Goal: Task Accomplishment & Management: Manage account settings

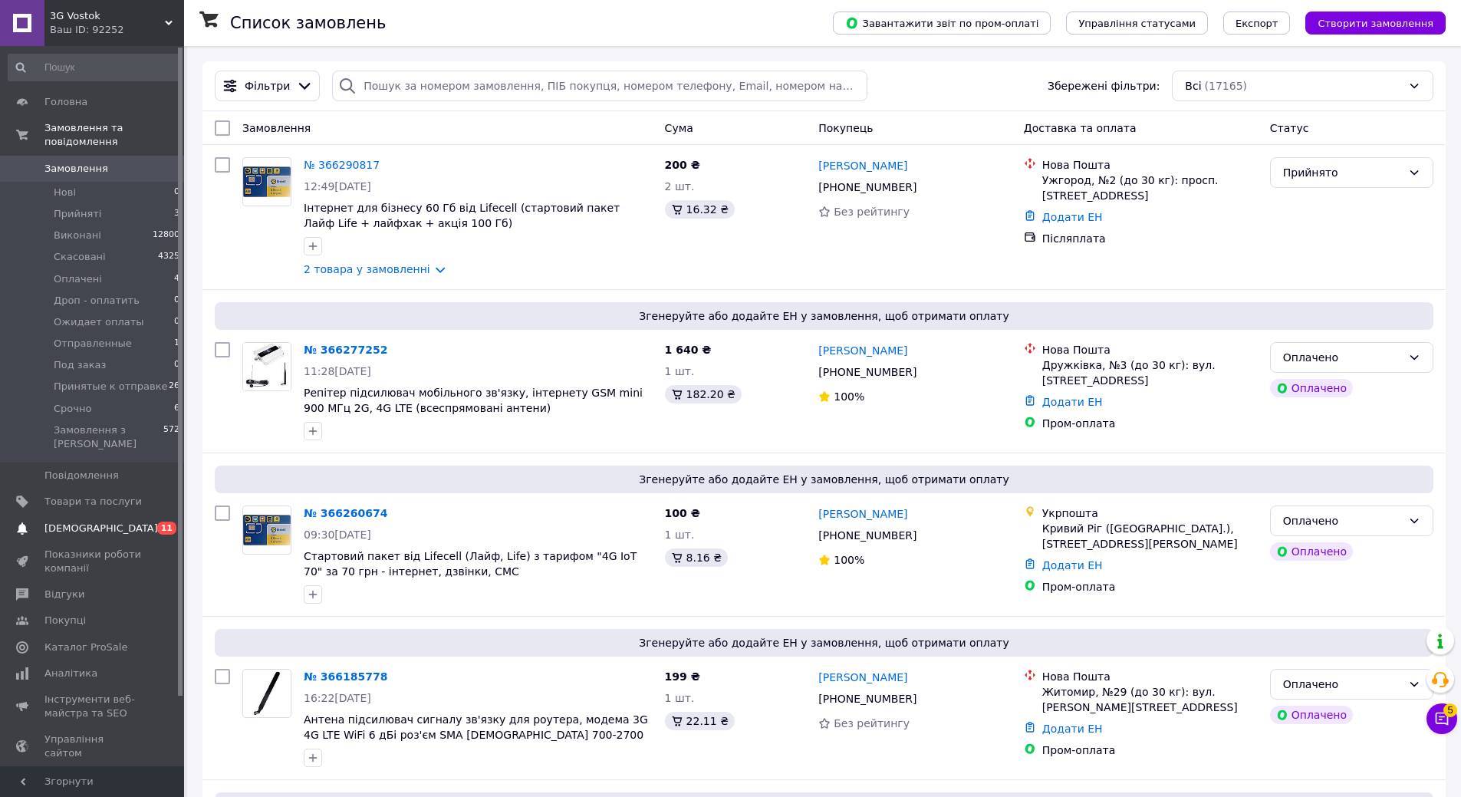
click at [87, 522] on span "[DEMOGRAPHIC_DATA]" at bounding box center [101, 529] width 114 height 14
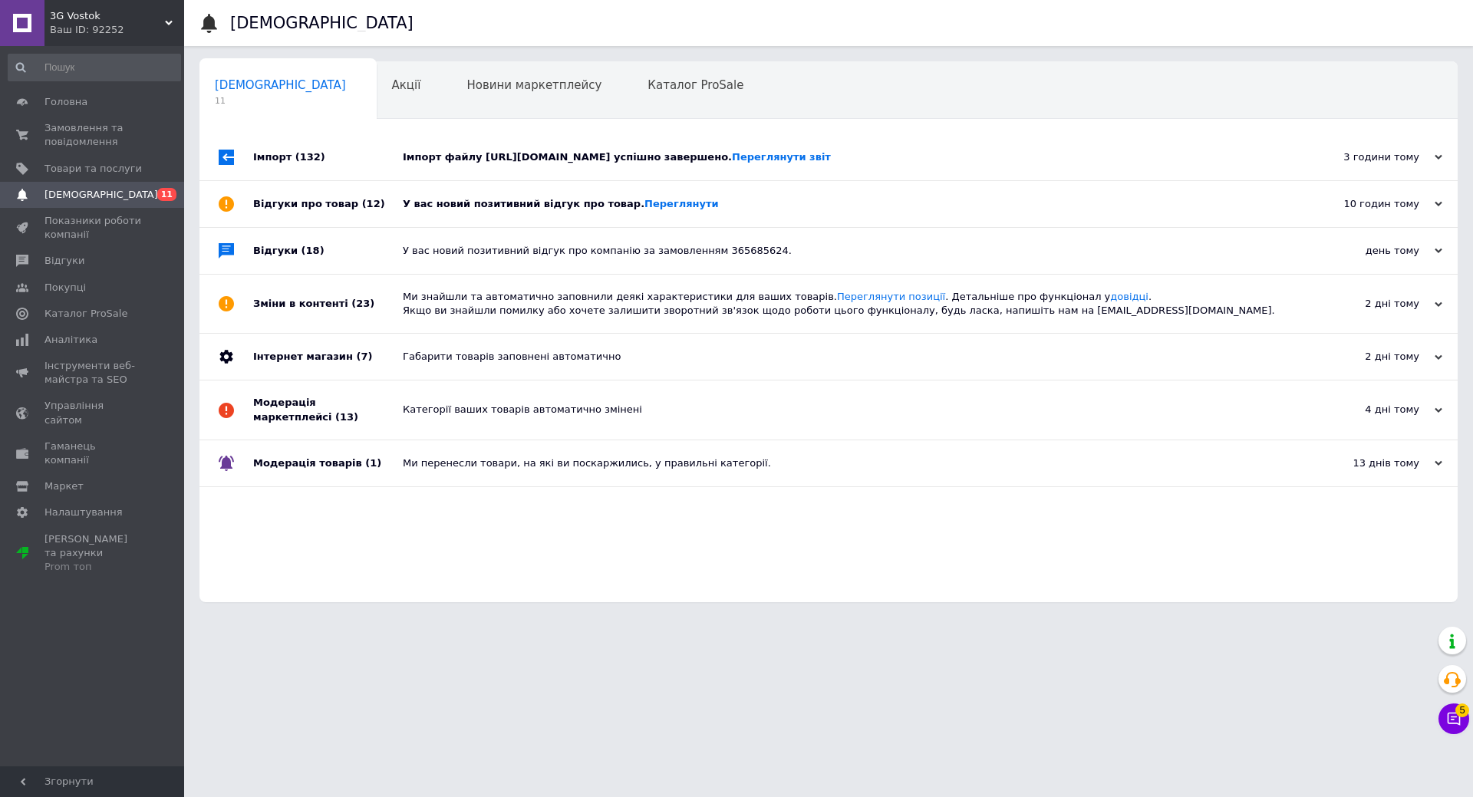
click at [411, 207] on div "У вас новий позитивний відгук про товар. Переглянути" at bounding box center [846, 204] width 886 height 14
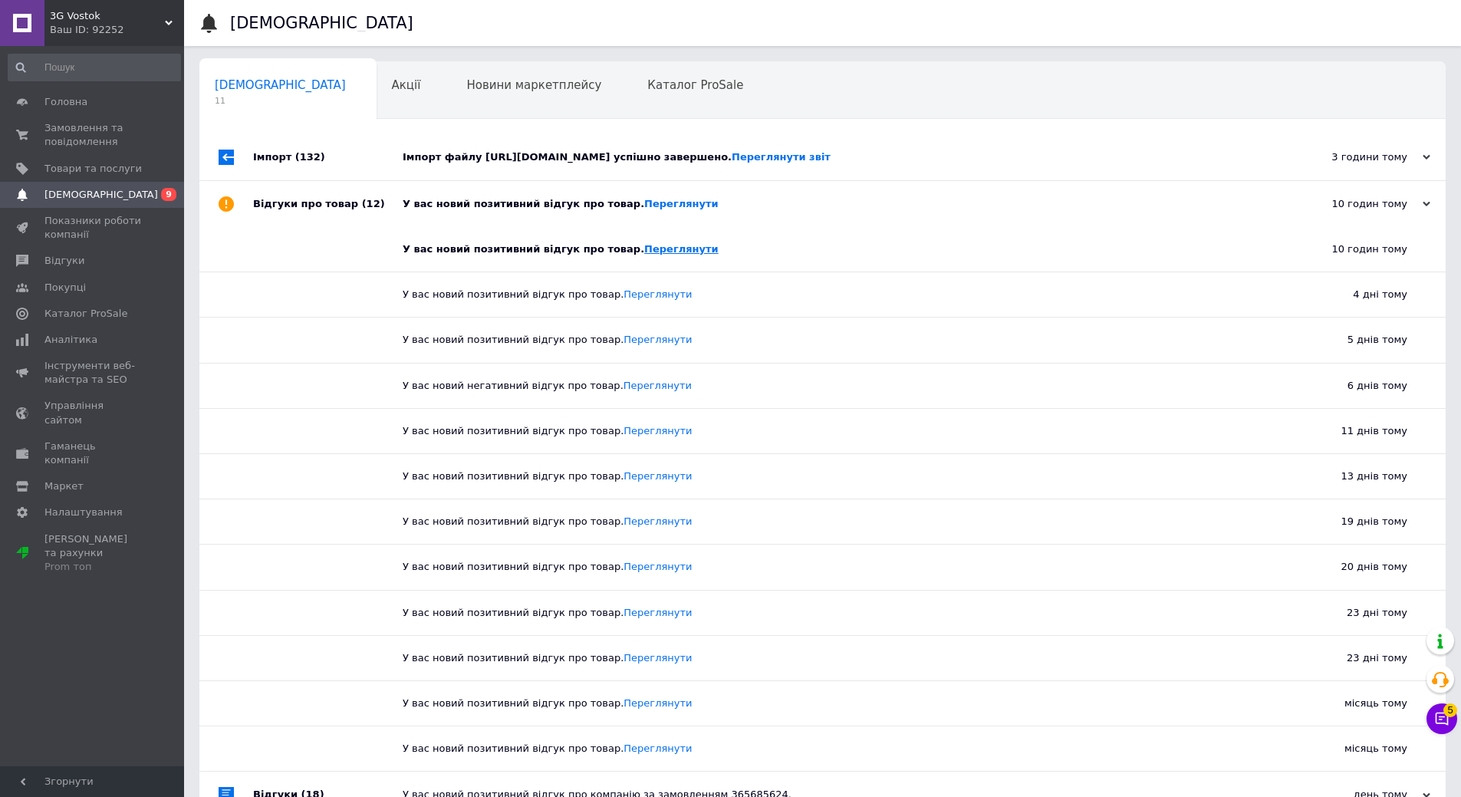
click at [653, 249] on link "Переглянути" at bounding box center [681, 249] width 74 height 12
click at [77, 118] on link "Замовлення та повідомлення 0 0" at bounding box center [94, 135] width 189 height 40
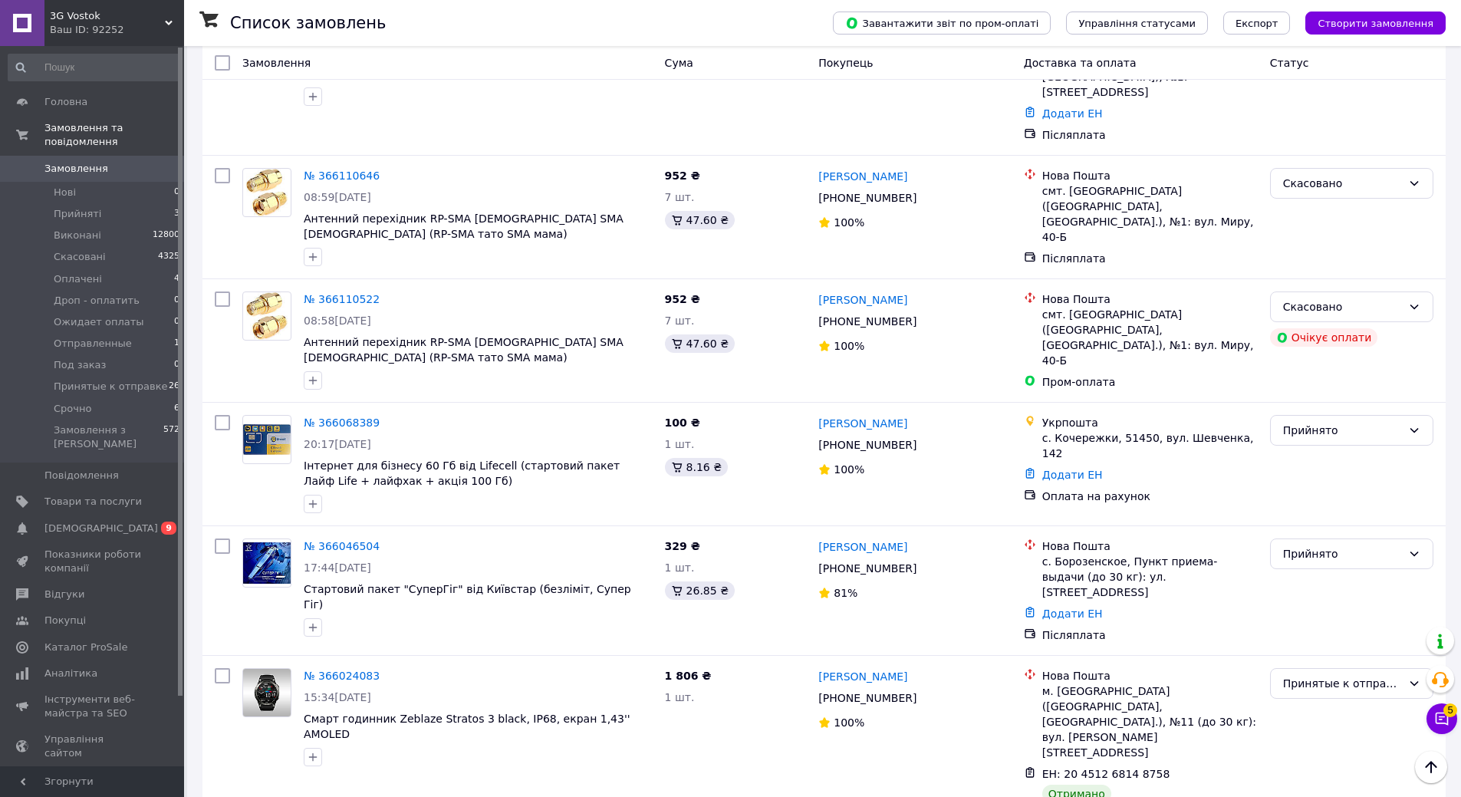
scroll to position [1074, 0]
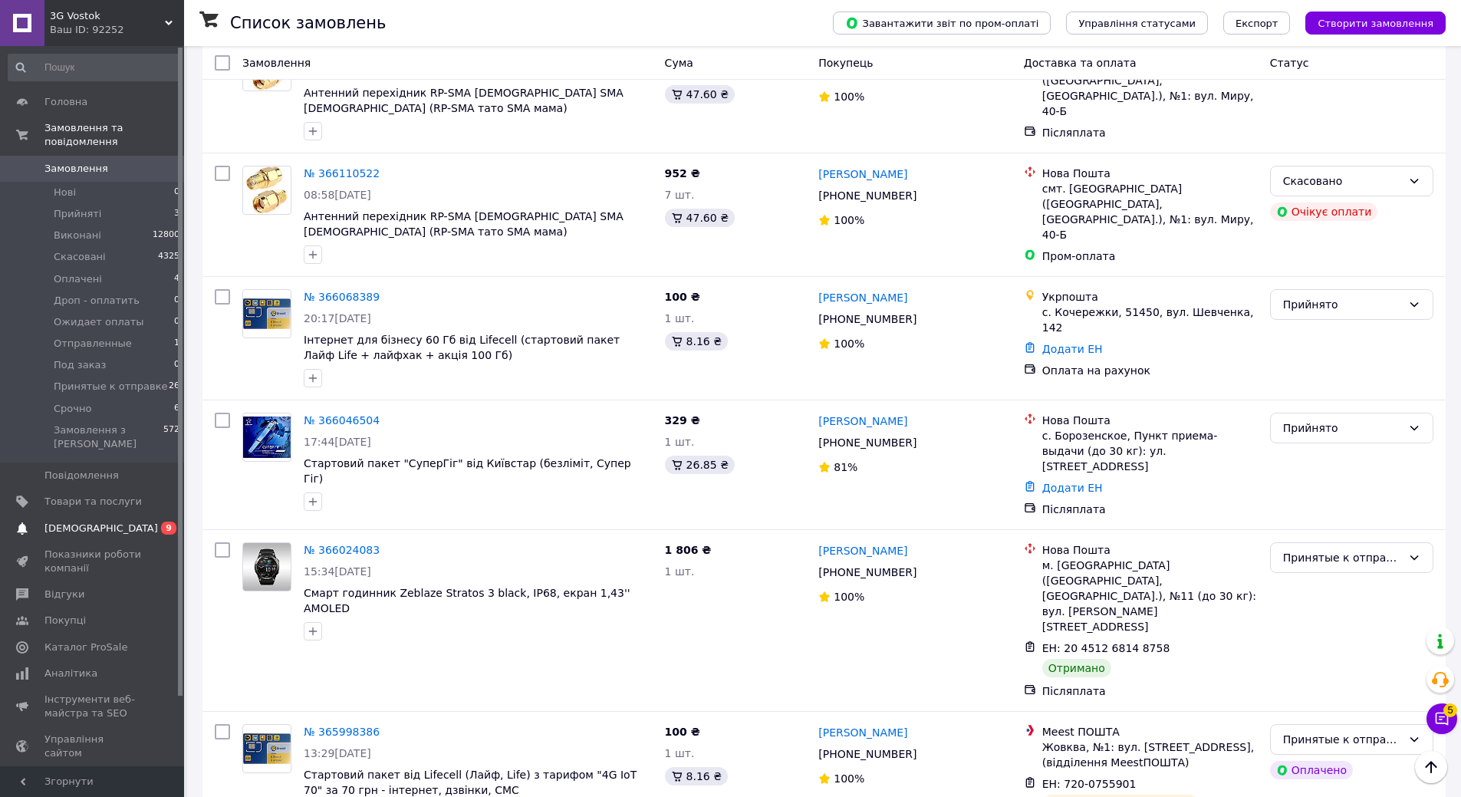
click at [91, 522] on span "[DEMOGRAPHIC_DATA]" at bounding box center [101, 529] width 114 height 14
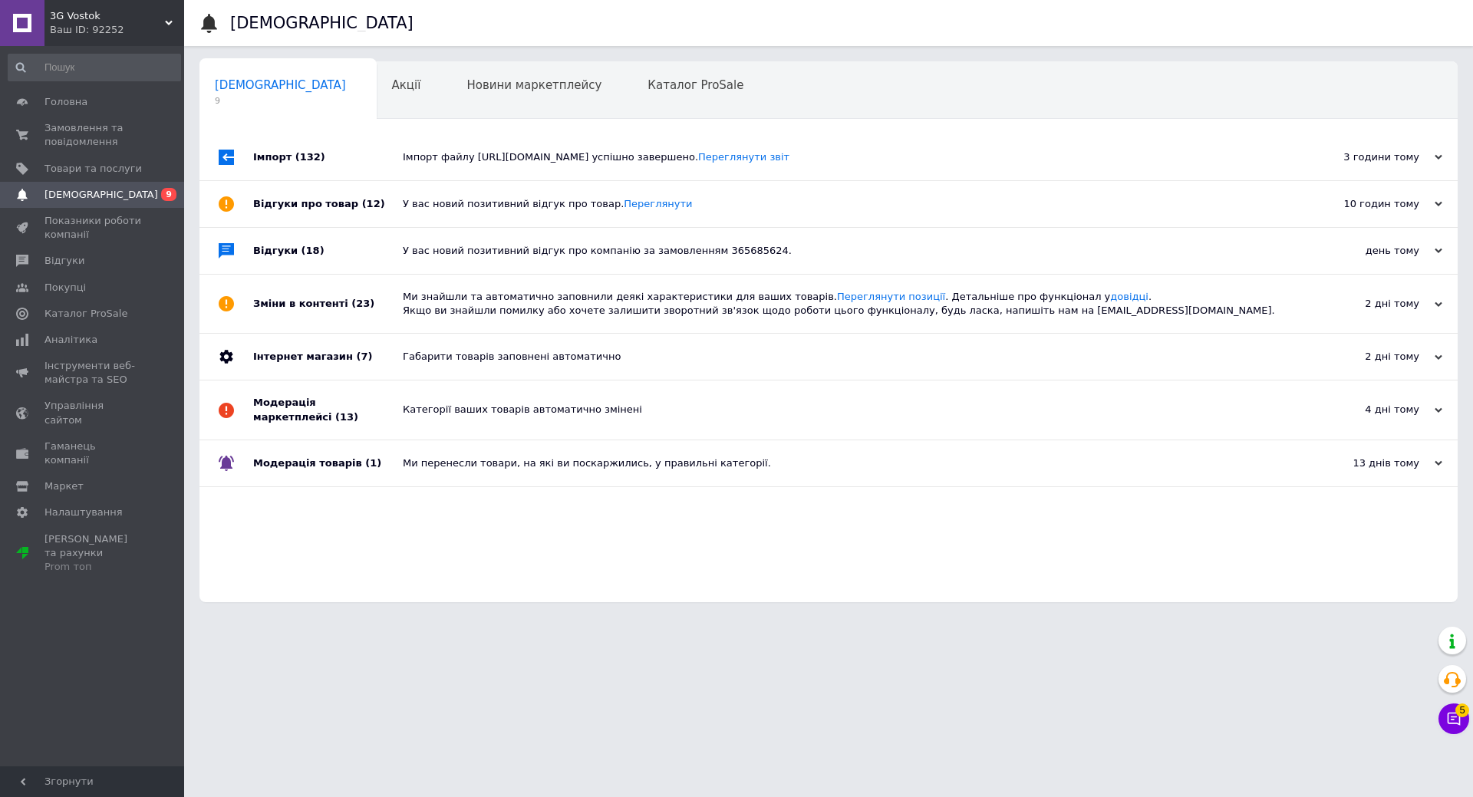
click at [497, 130] on div "Сповіщення 9 Акції 0 Новини маркетплейсу 0 Каталог ProSale 0 Навчання та заходи…" at bounding box center [828, 331] width 1258 height 541
click at [503, 153] on div "Імпорт файлу https://export.tradeevo.com/api/xml/prom?list=6128&hash=ce124fcccd…" at bounding box center [846, 157] width 886 height 14
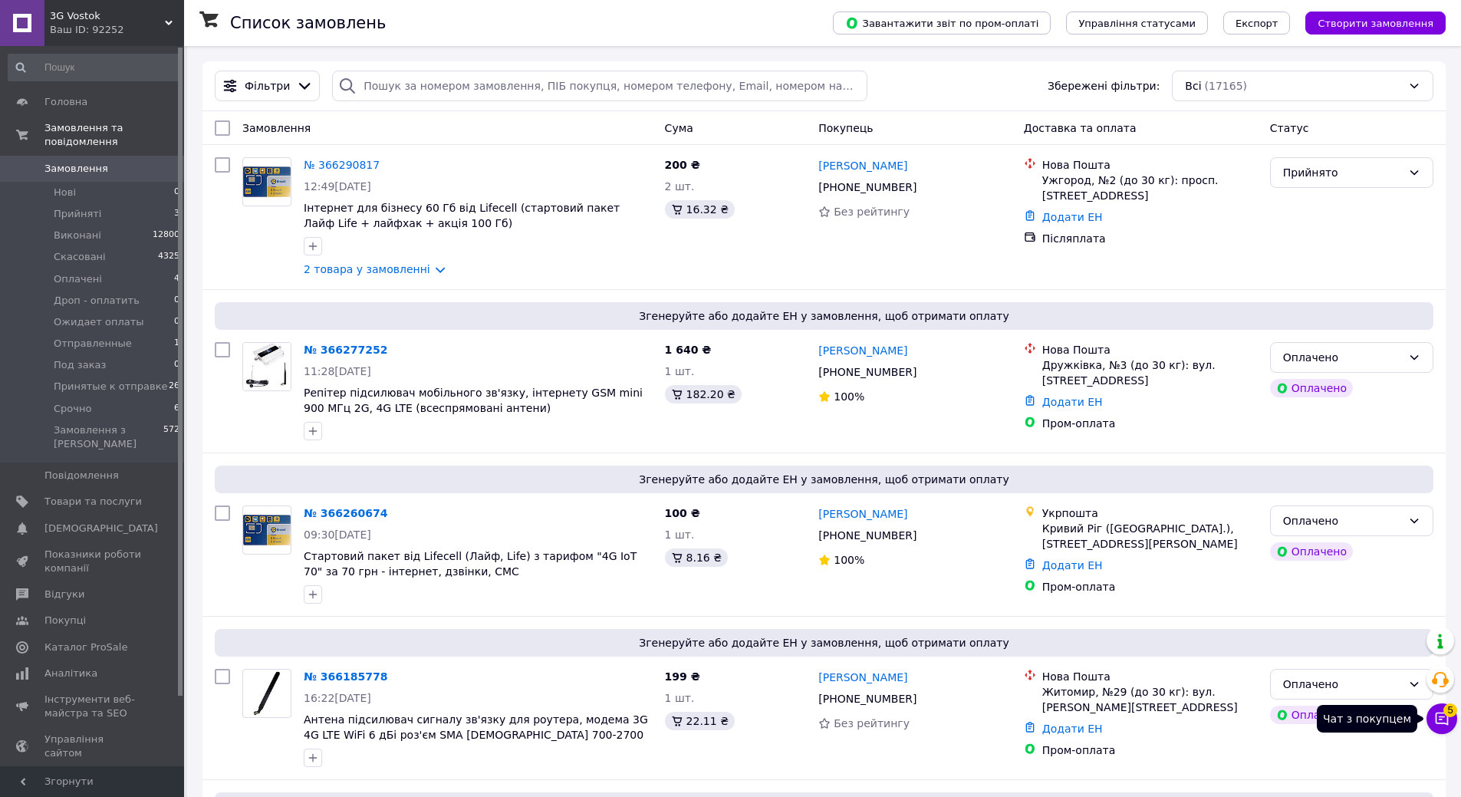
click at [1434, 728] on button "Чат з покупцем 5" at bounding box center [1442, 718] width 31 height 31
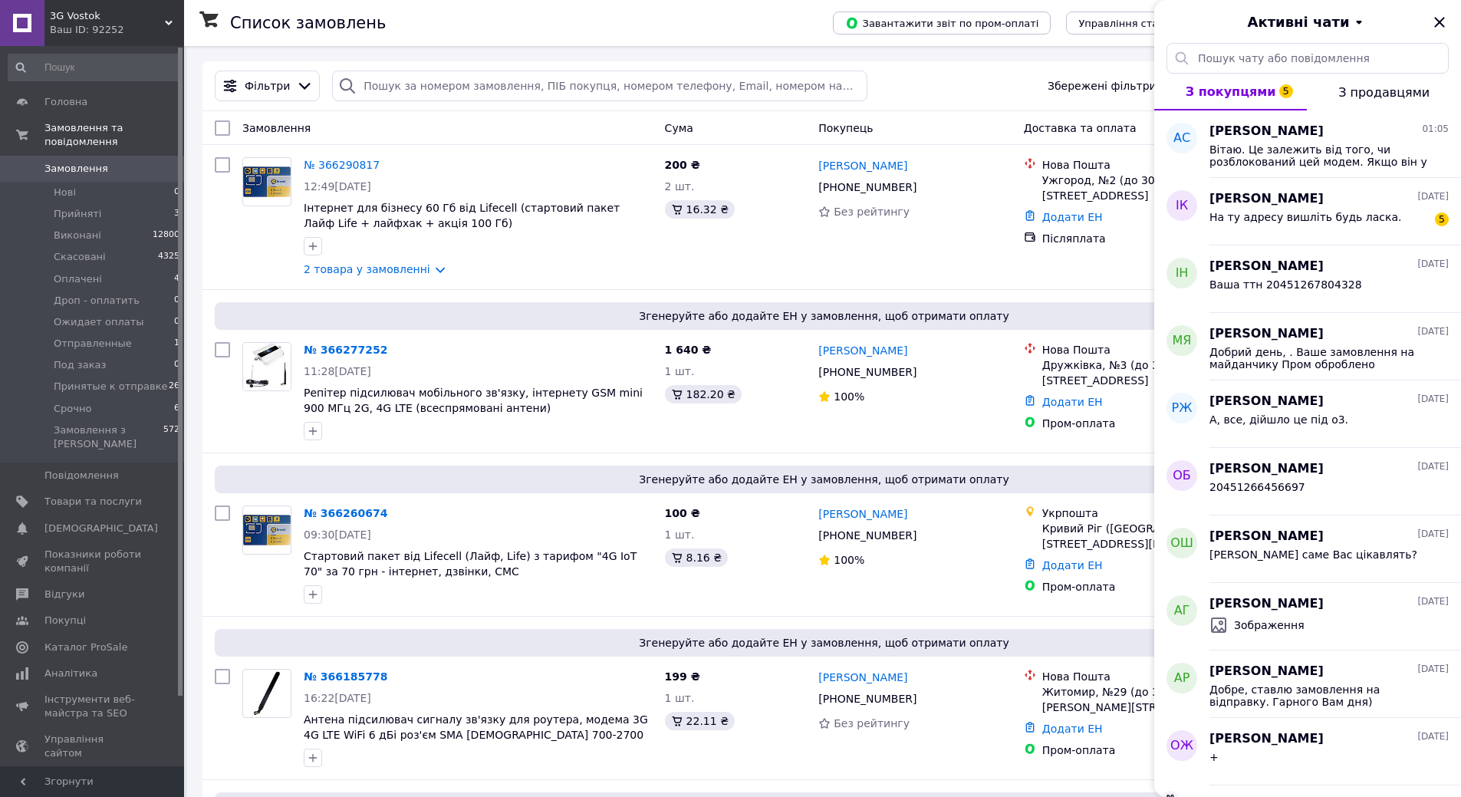
click at [1384, 91] on span "З продавцями" at bounding box center [1384, 92] width 91 height 15
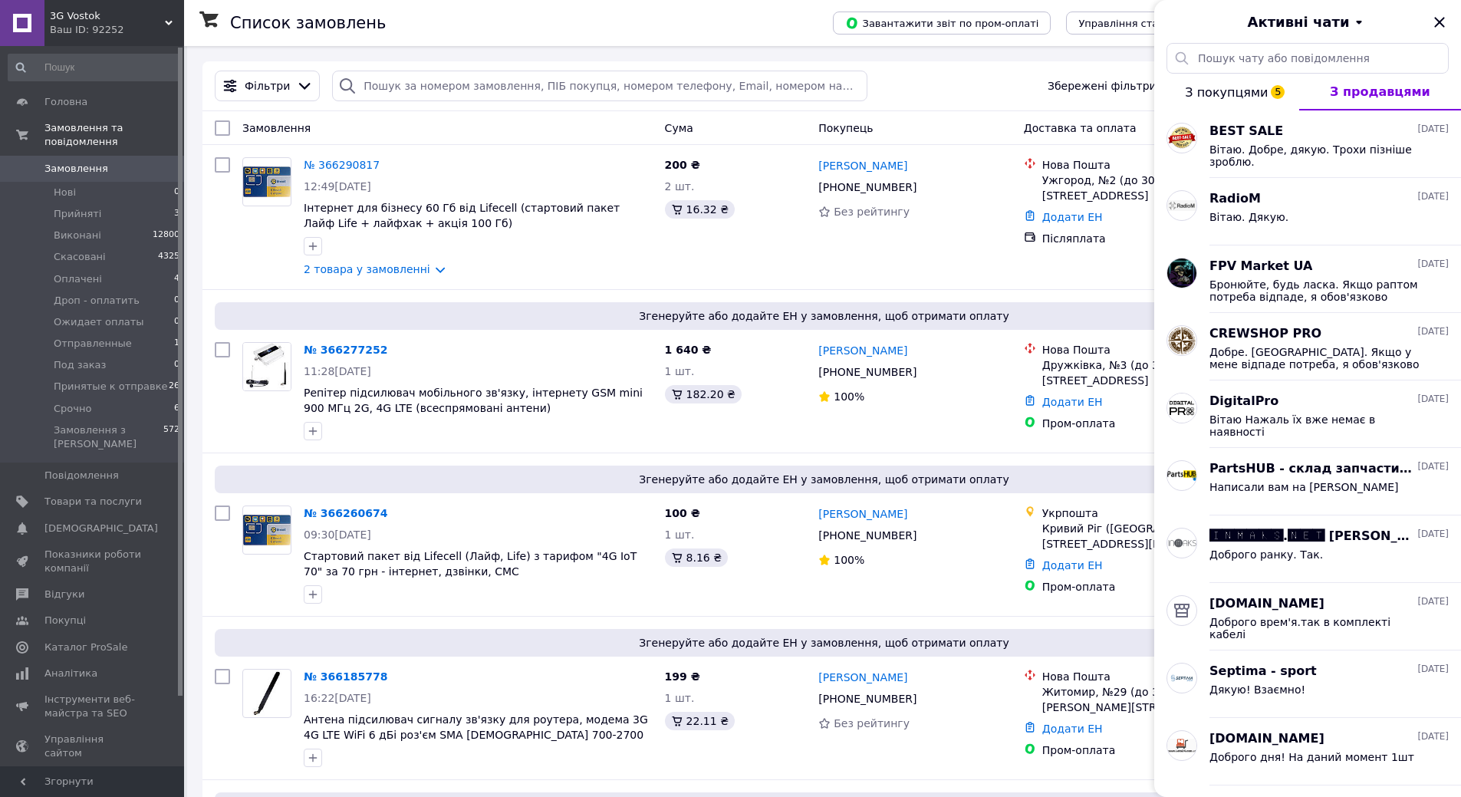
click at [1213, 91] on span "З покупцями 5" at bounding box center [1226, 92] width 83 height 15
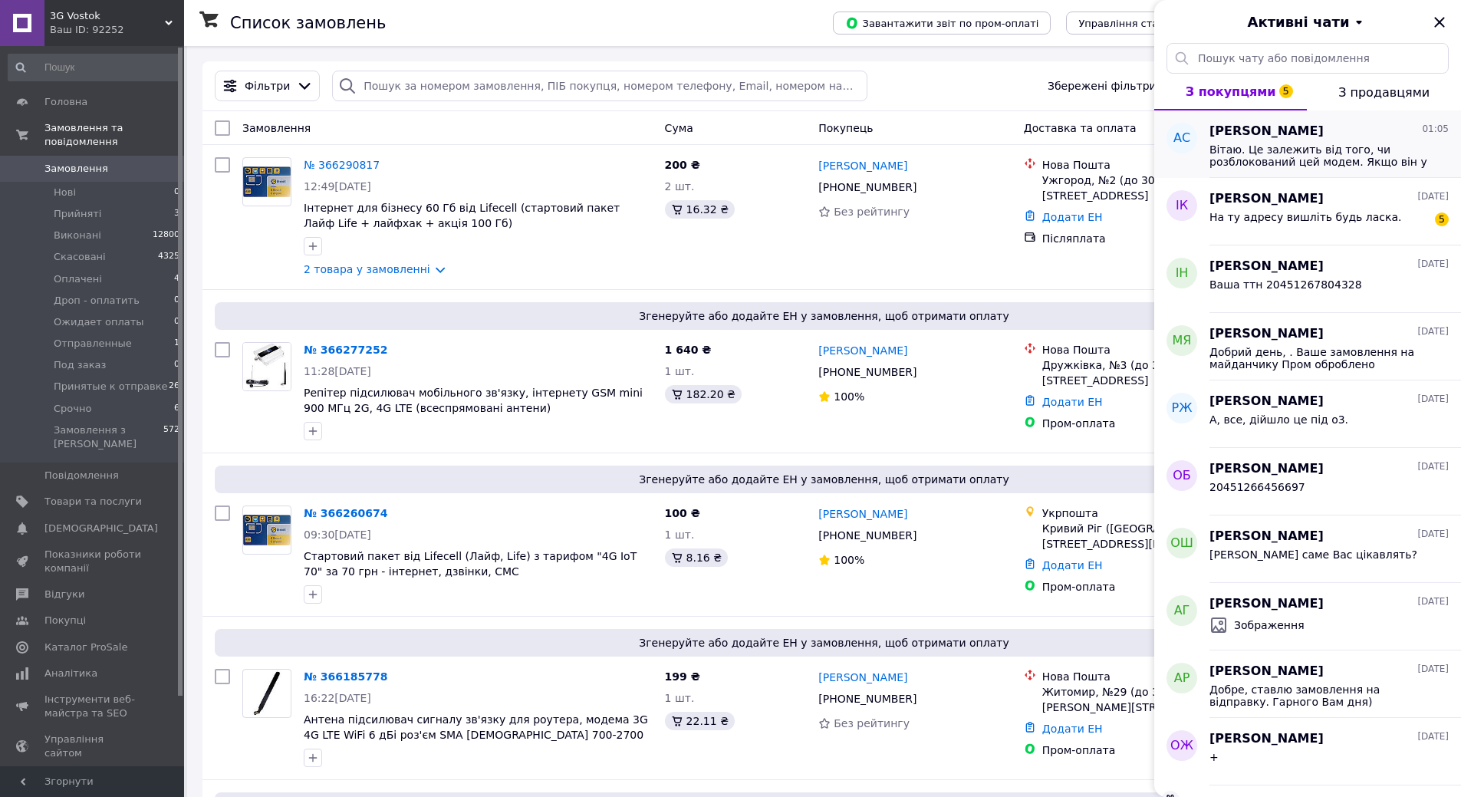
click at [1299, 163] on span "Вітаю. Це залежить від того, чи розблокований цей модем. Якщо він у Вас до цьог…" at bounding box center [1319, 155] width 218 height 25
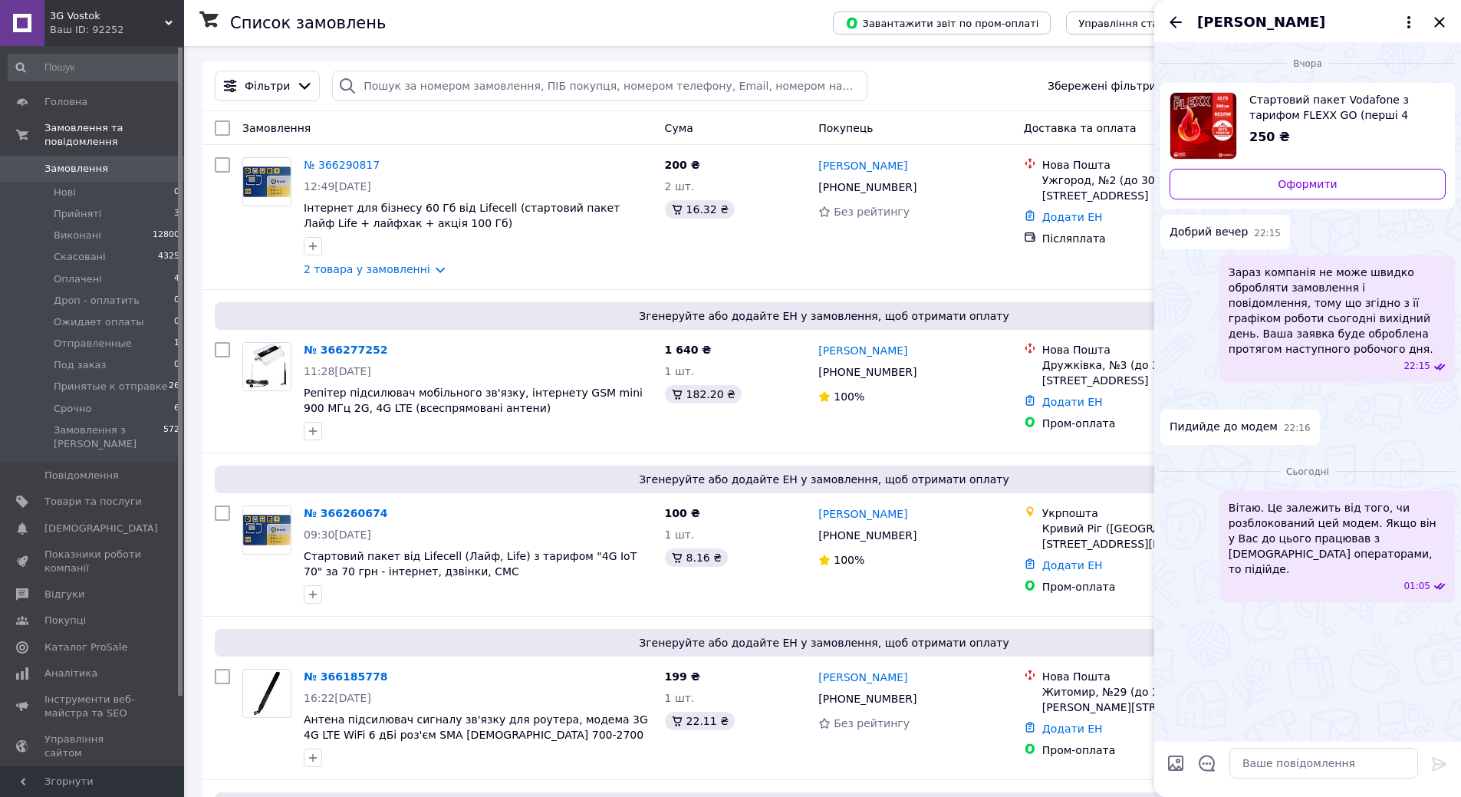
scroll to position [26, 0]
click at [1180, 18] on icon "Назад" at bounding box center [1176, 22] width 18 height 18
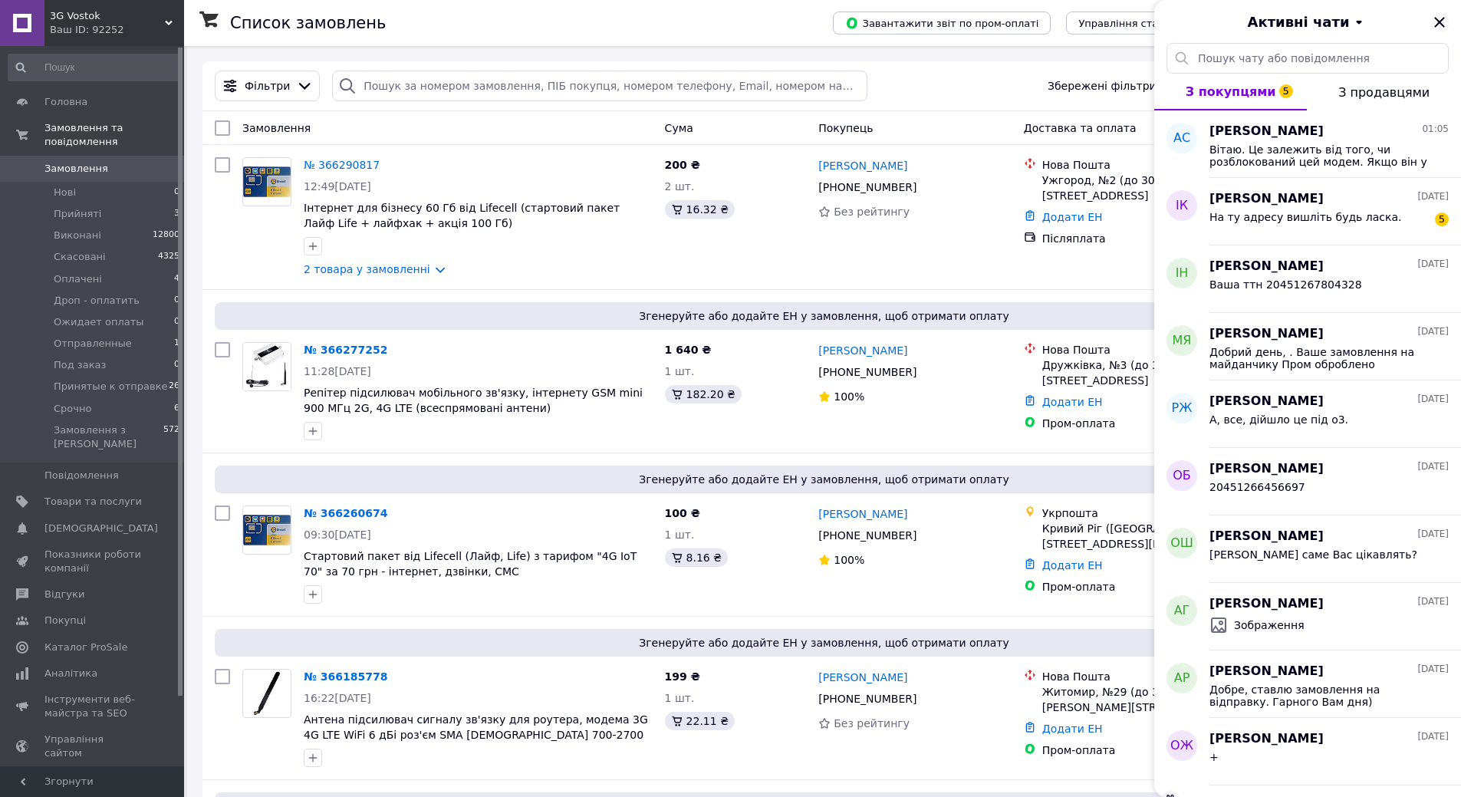
click at [1433, 28] on icon "Закрити" at bounding box center [1440, 22] width 18 height 18
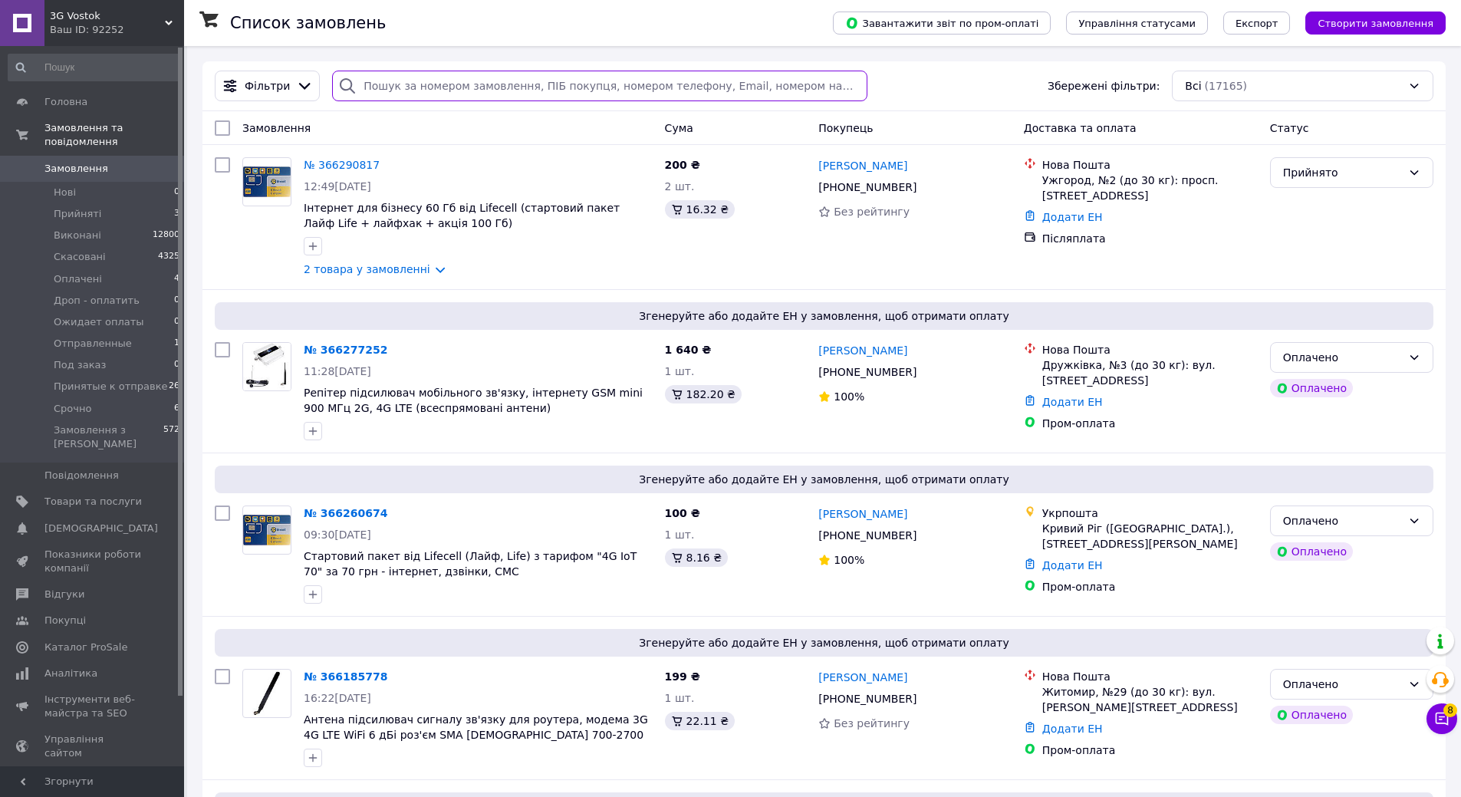
click at [410, 79] on input "search" at bounding box center [599, 86] width 535 height 31
paste input "363809885"
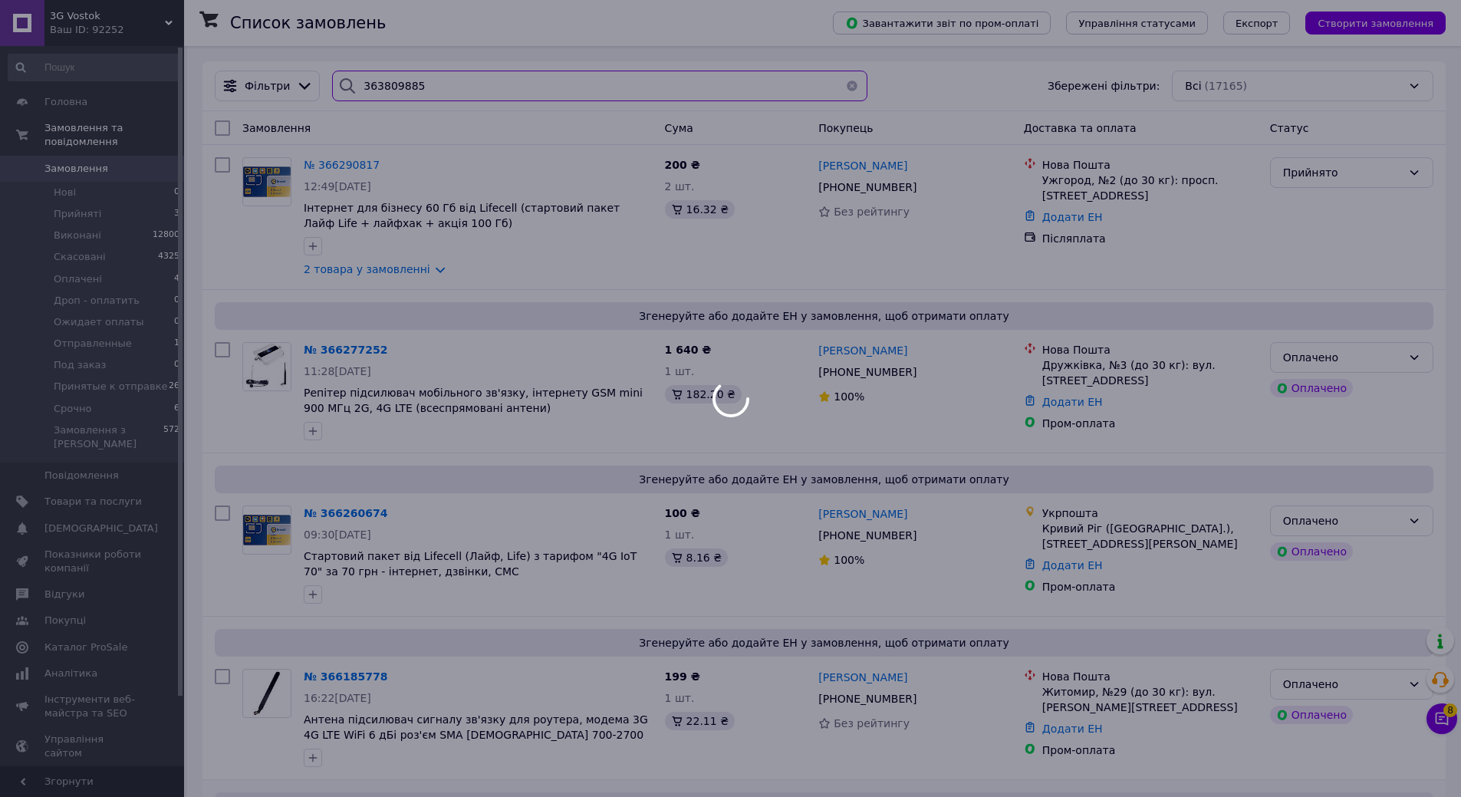
type input "363809885"
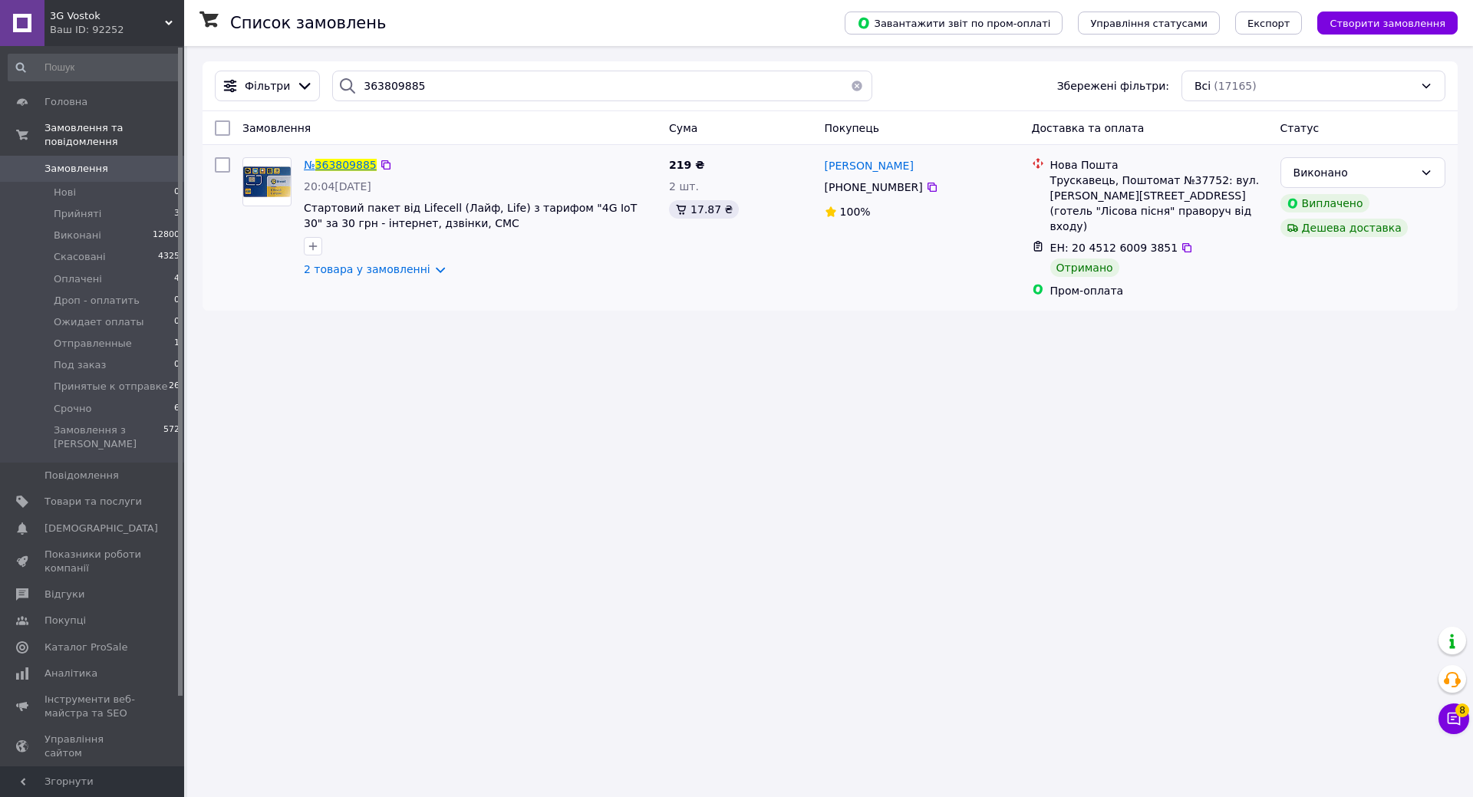
click at [319, 166] on span "363809885" at bounding box center [345, 165] width 61 height 12
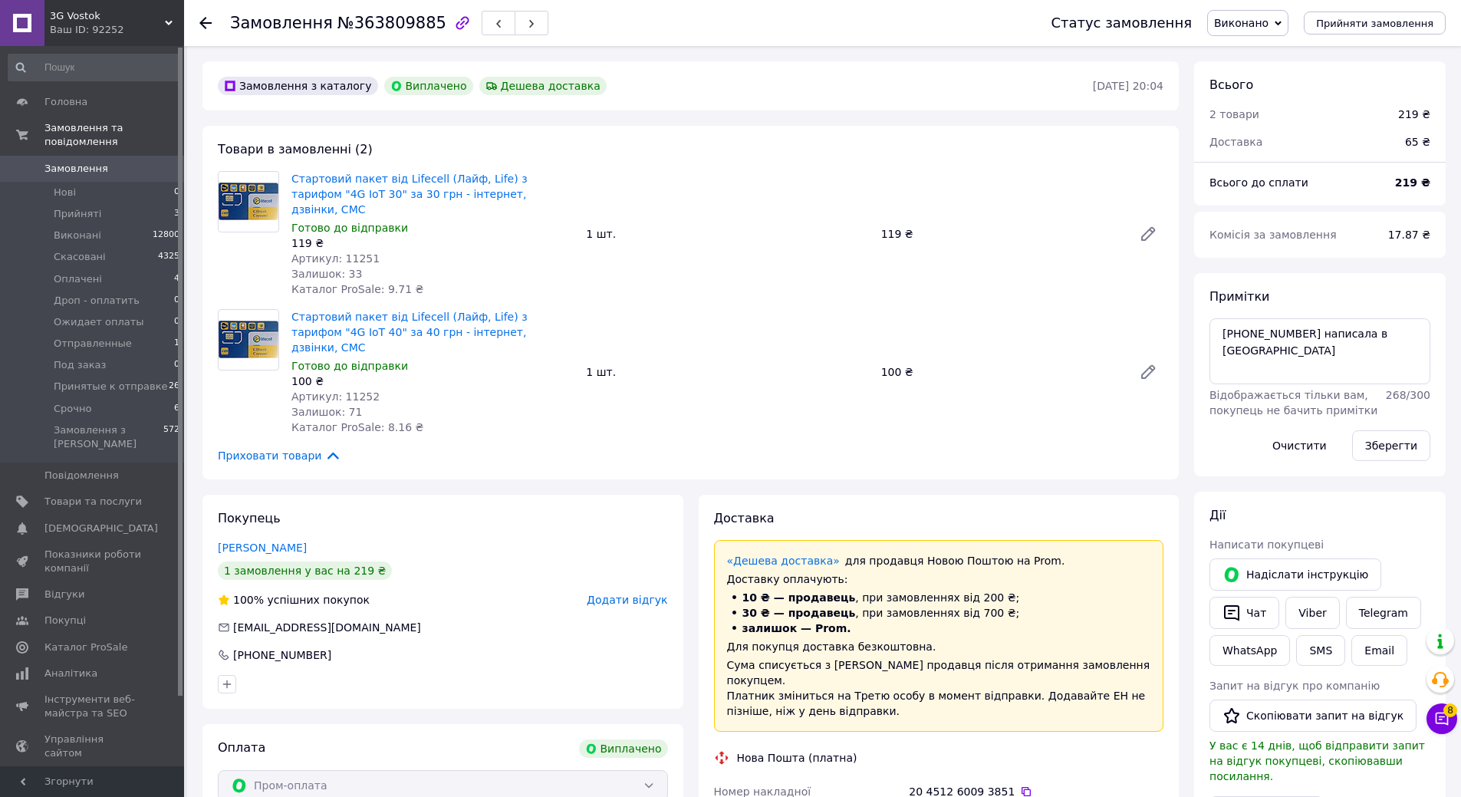
scroll to position [169, 0]
drag, startPoint x: 336, startPoint y: 245, endPoint x: 369, endPoint y: 243, distance: 33.1
click at [369, 251] on div "Артикул: 11251" at bounding box center [432, 258] width 282 height 15
copy span "11251"
drag, startPoint x: 338, startPoint y: 366, endPoint x: 373, endPoint y: 366, distance: 35.3
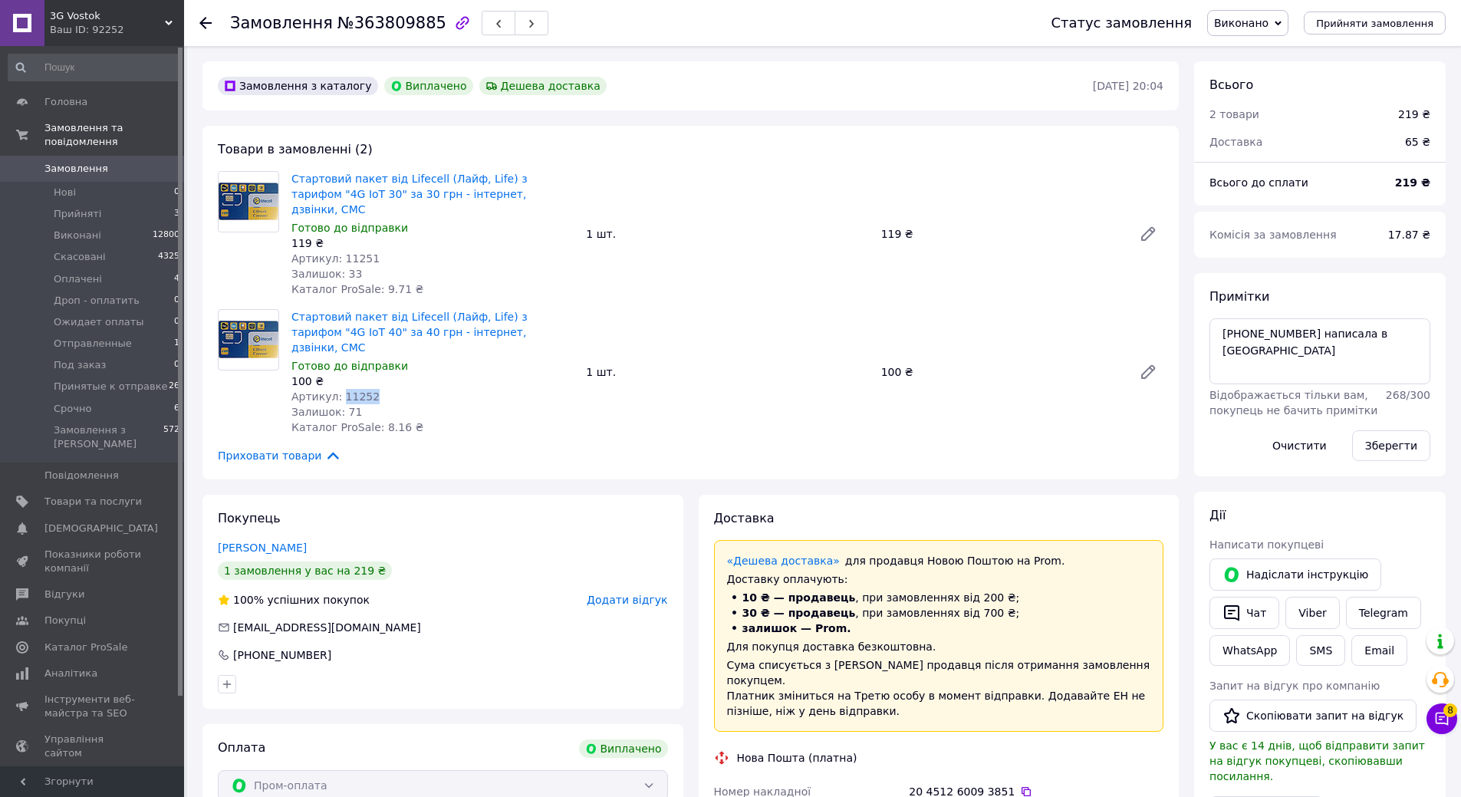
click at [373, 389] on div "Артикул: 11252" at bounding box center [432, 396] width 282 height 15
copy span "11252"
click at [201, 25] on icon at bounding box center [205, 23] width 12 height 12
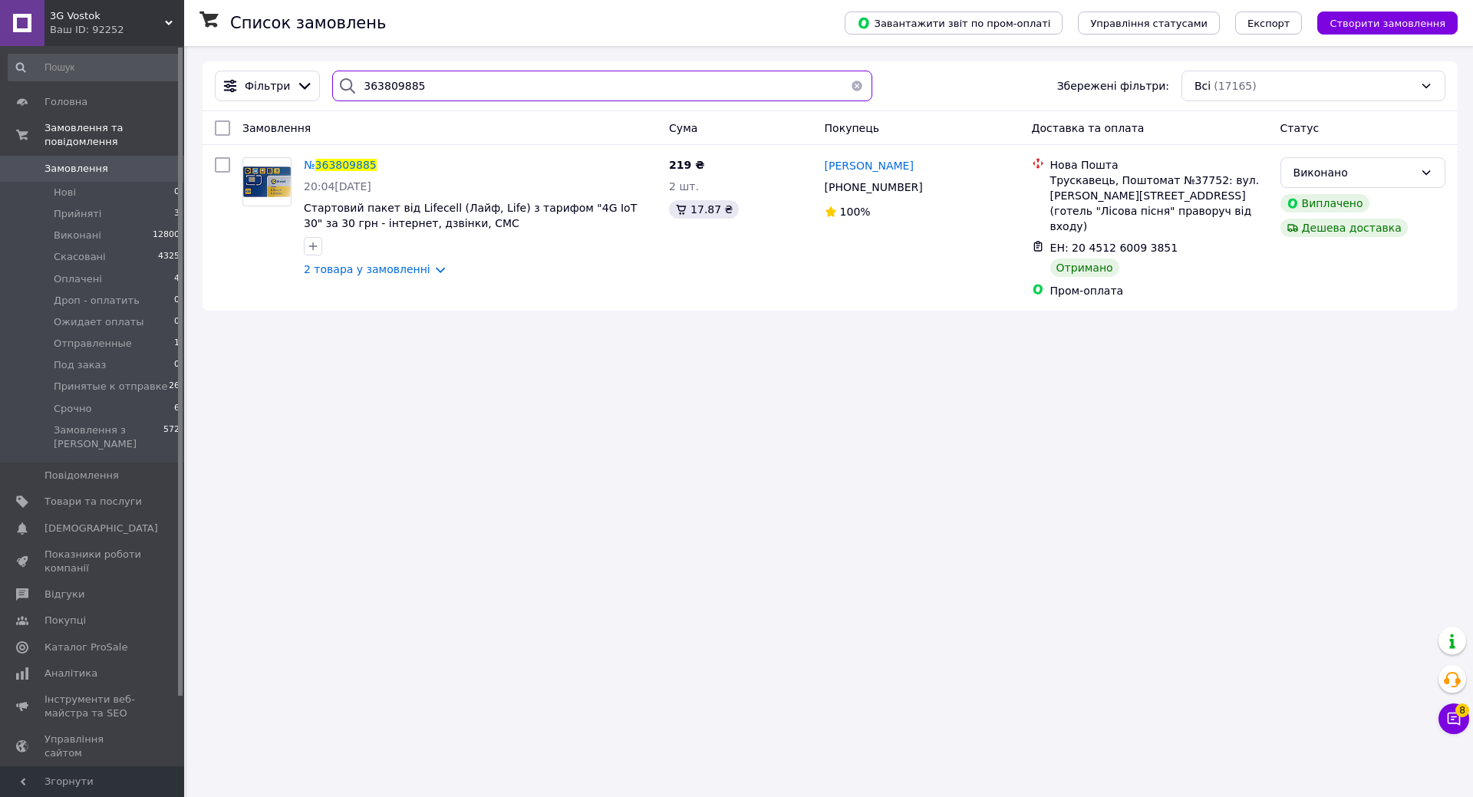
drag, startPoint x: 460, startPoint y: 95, endPoint x: 200, endPoint y: 118, distance: 261.0
click at [191, 110] on div "Список замовлень Завантажити звіт по пром-оплаті Управління статусами Експорт С…" at bounding box center [830, 186] width 1286 height 280
paste input "987974"
type input "363987974"
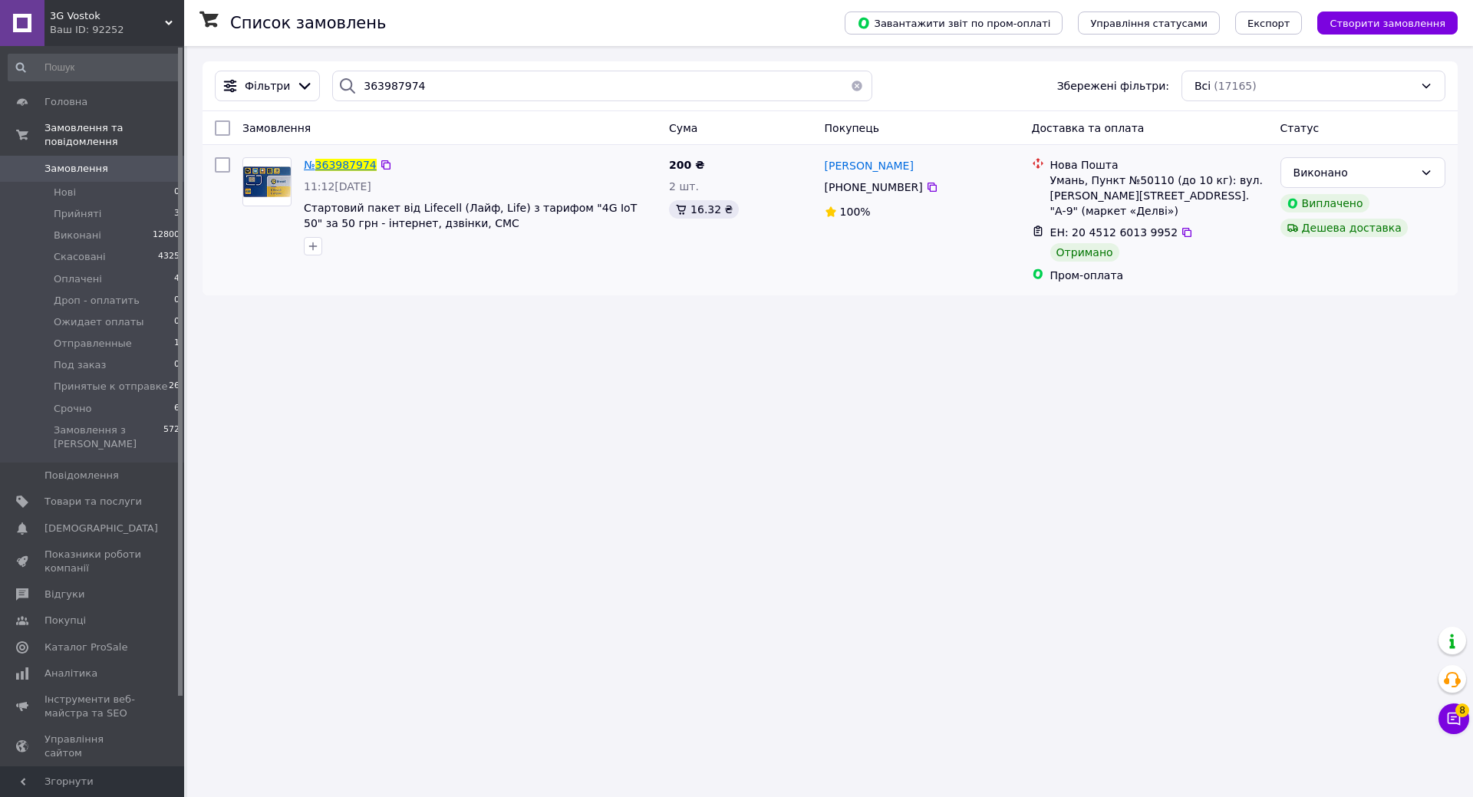
click at [338, 168] on span "363987974" at bounding box center [345, 165] width 61 height 12
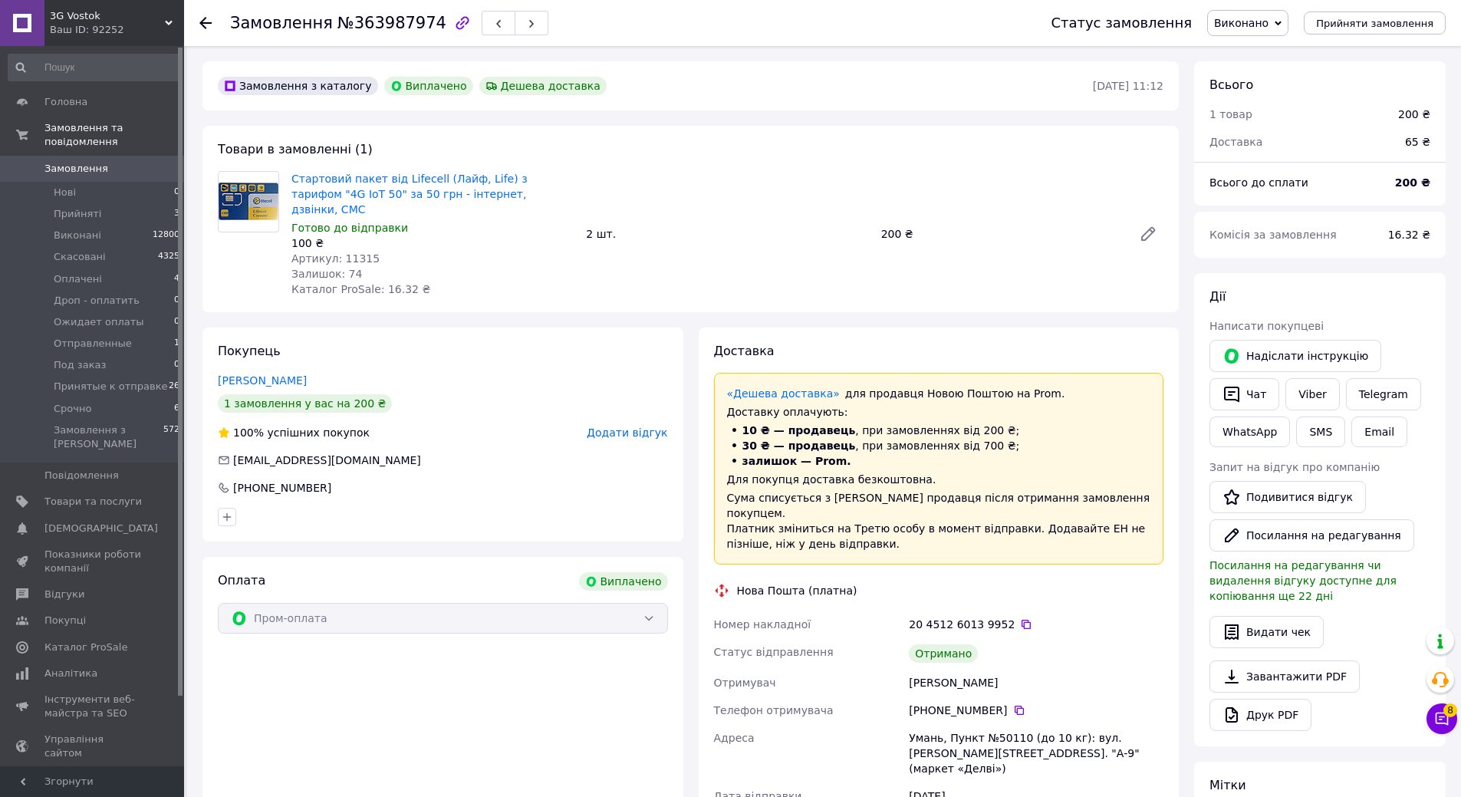
click at [204, 27] on use at bounding box center [205, 23] width 12 height 12
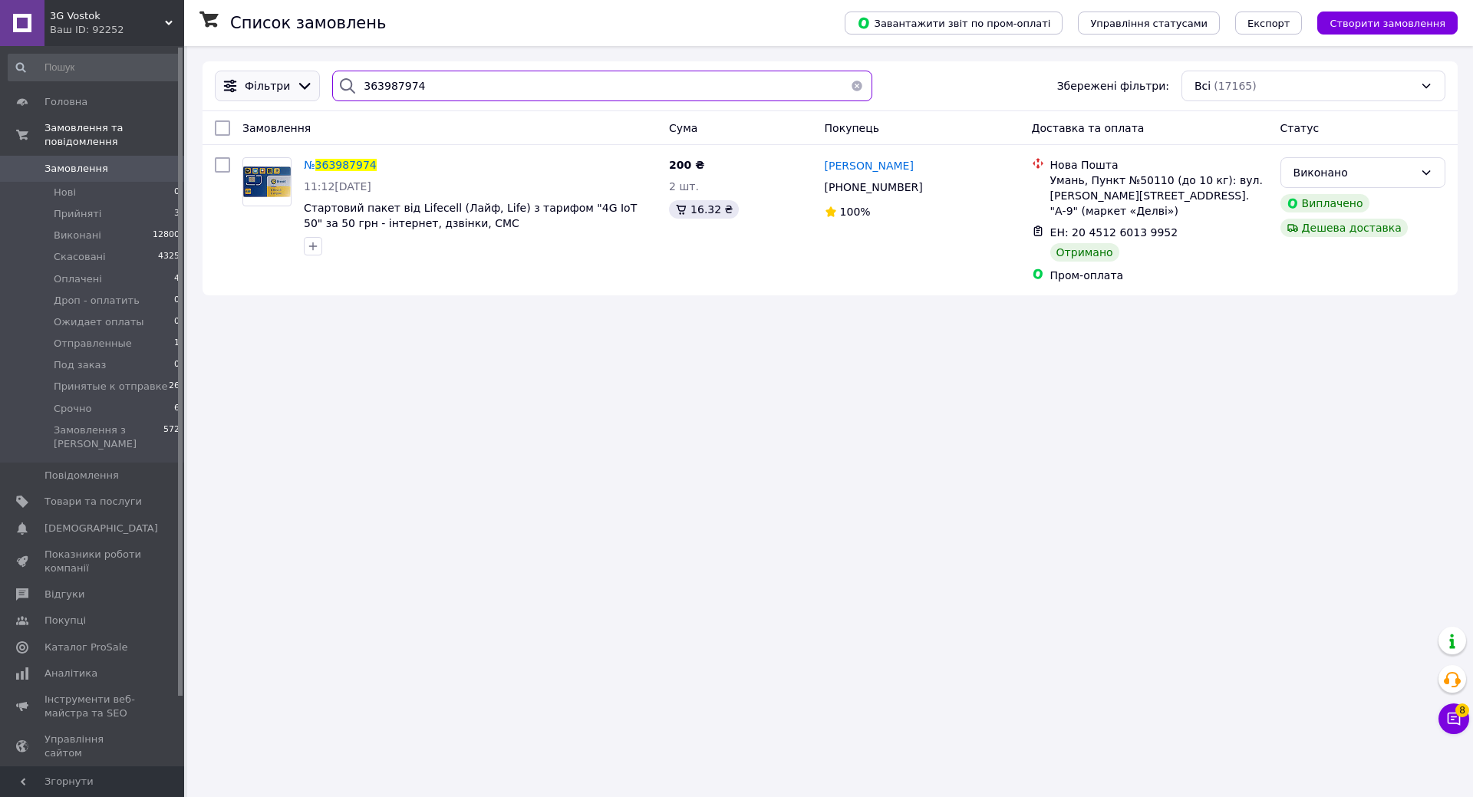
drag, startPoint x: 449, startPoint y: 87, endPoint x: 274, endPoint y: 90, distance: 174.9
click at [274, 90] on div "Фільтри 363987974 Збережені фільтри: Всі (17165)" at bounding box center [830, 86] width 1243 height 31
paste input "865143358"
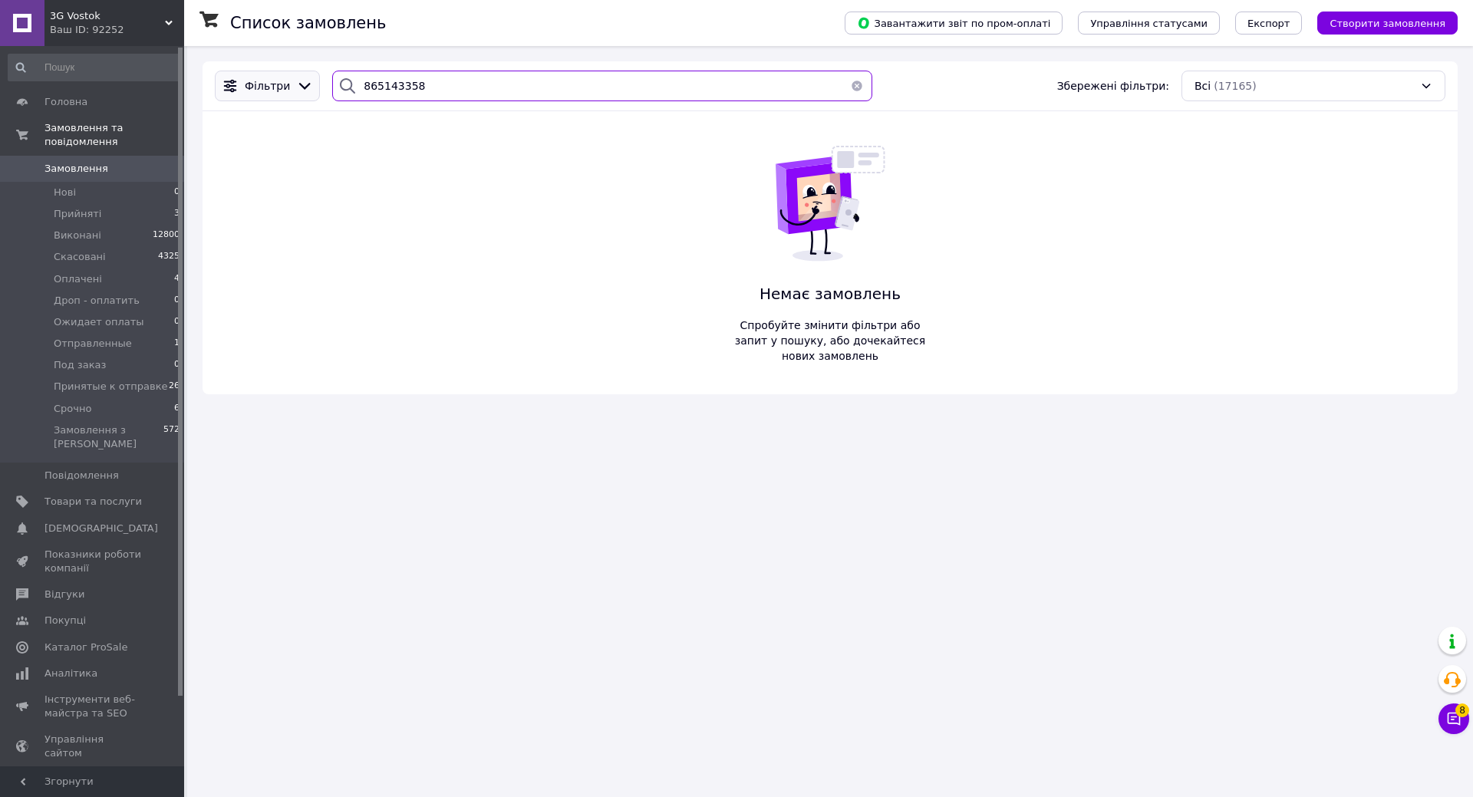
drag, startPoint x: 439, startPoint y: 85, endPoint x: 288, endPoint y: 91, distance: 150.5
click at [288, 91] on div "Фільтри 865143358 Збережені фільтри: Всі (17165)" at bounding box center [830, 86] width 1243 height 31
paste input "363809885"
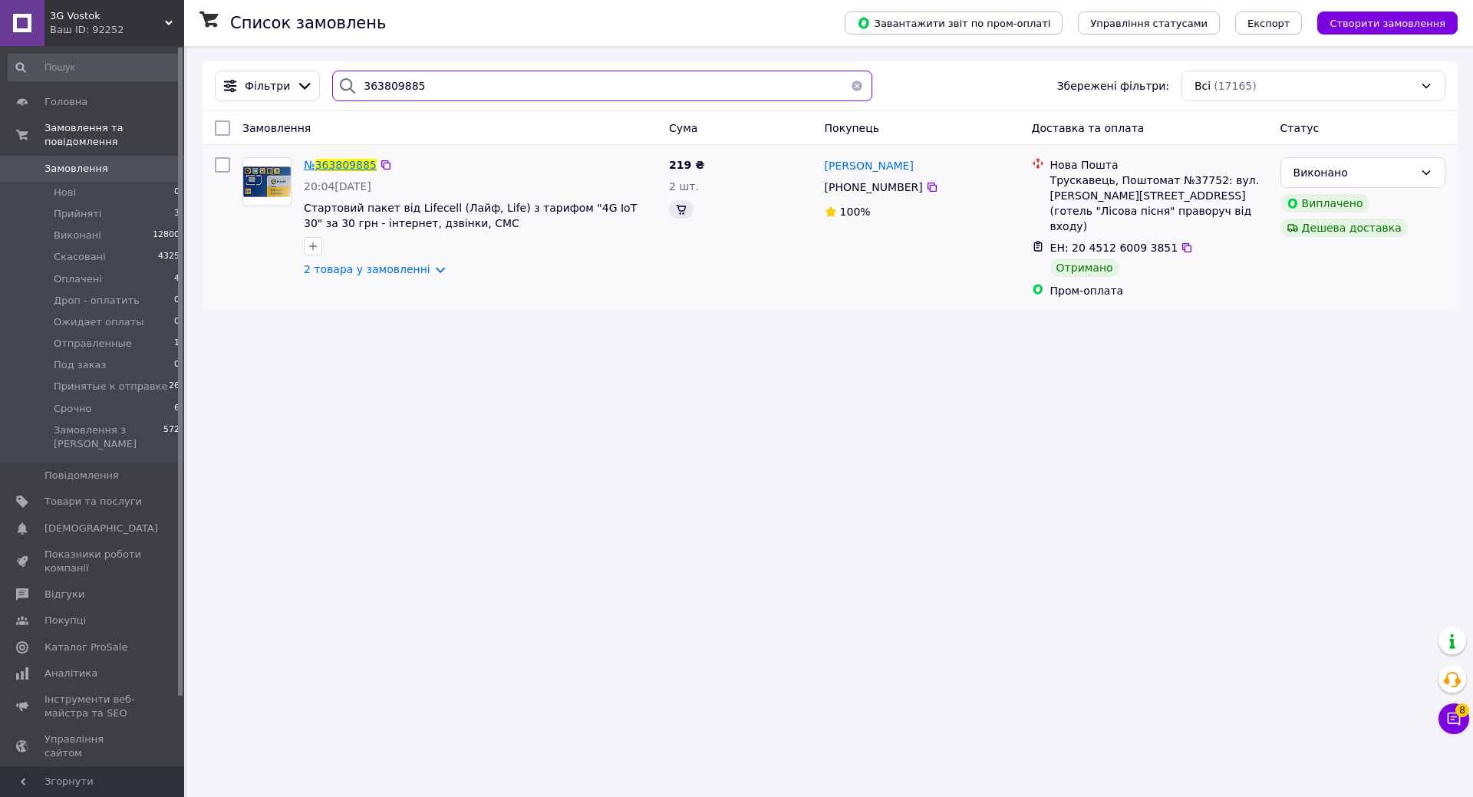
type input "363809885"
click at [348, 170] on span "363809885" at bounding box center [345, 165] width 61 height 12
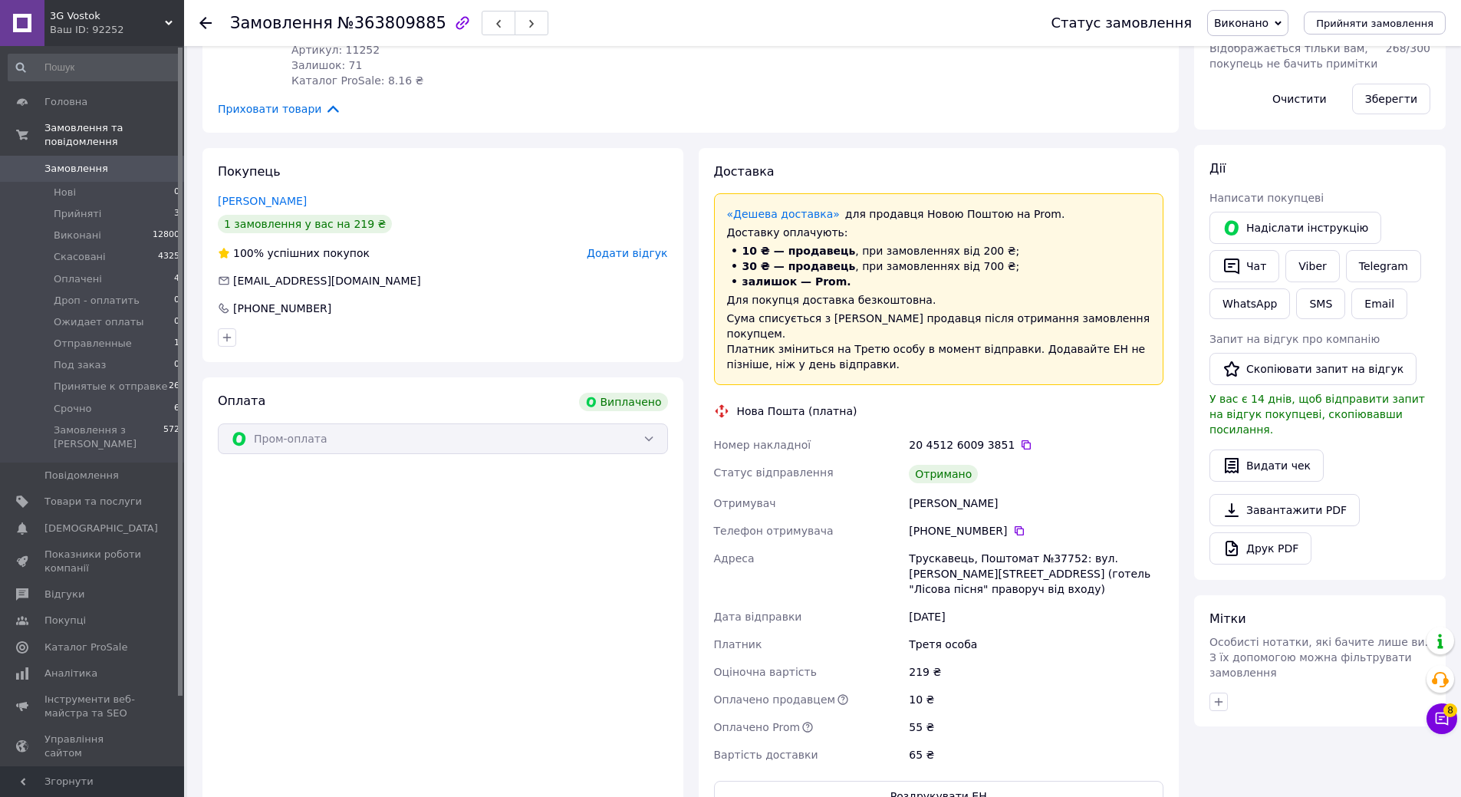
scroll to position [384, 0]
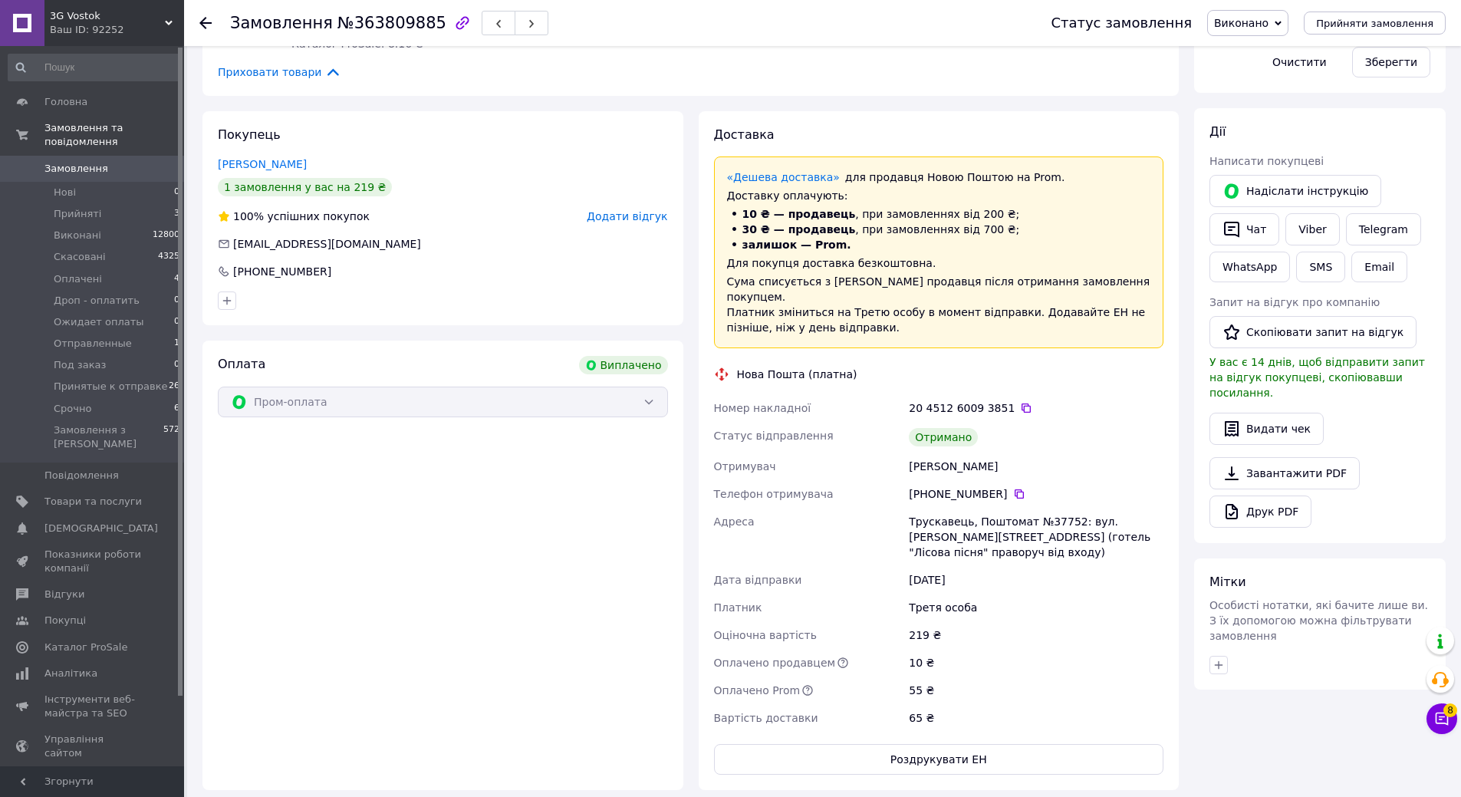
click at [198, 16] on div "Замовлення №363809885 Статус замовлення Виконано Прийнято Скасовано Оплачено Др…" at bounding box center [822, 23] width 1277 height 46
click at [206, 18] on use at bounding box center [205, 23] width 12 height 12
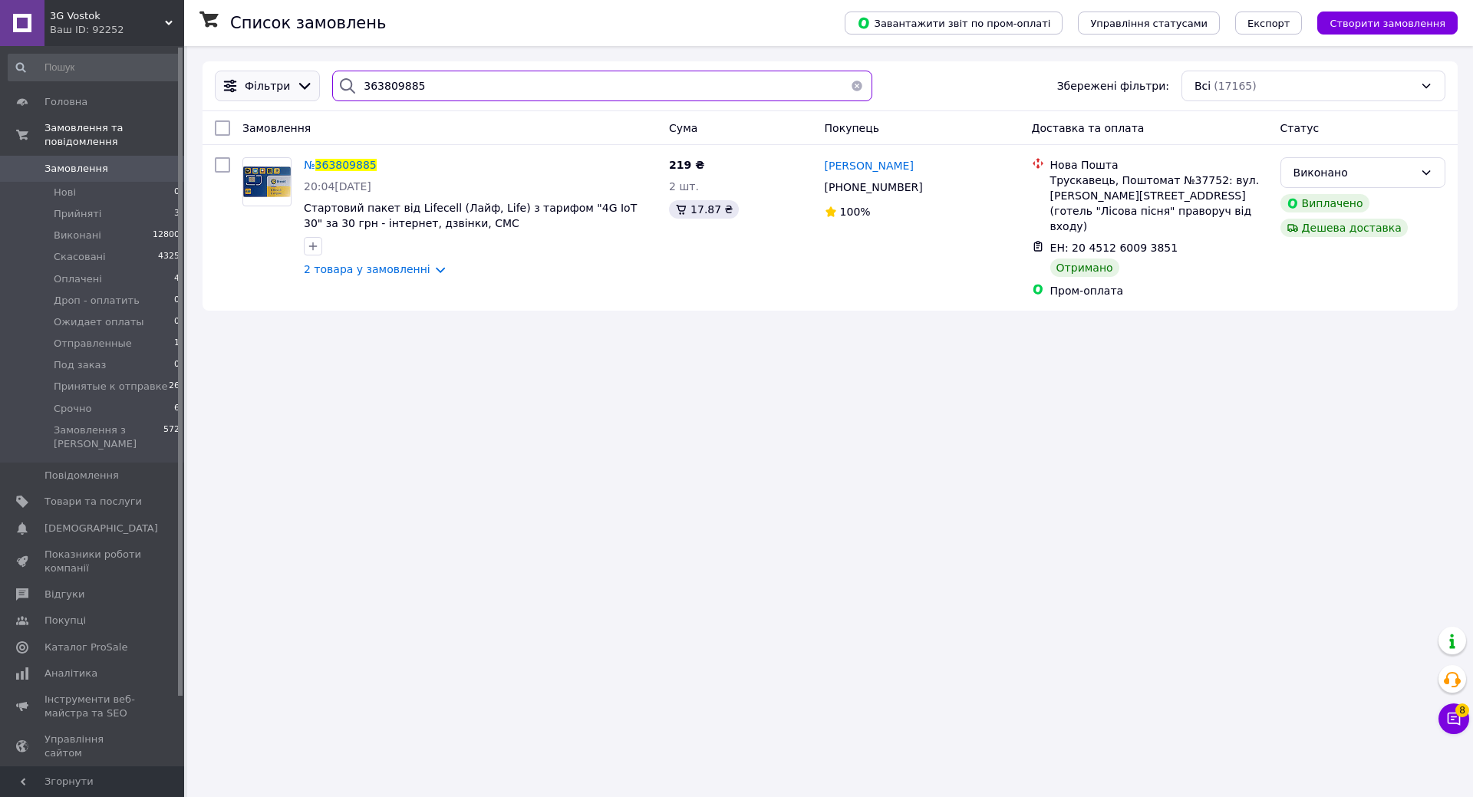
drag, startPoint x: 258, startPoint y: 81, endPoint x: 246, endPoint y: 80, distance: 12.4
click at [245, 81] on div "Фільтри 363809885 Збережені фільтри: Всі (17165)" at bounding box center [830, 86] width 1243 height 31
paste input "987974"
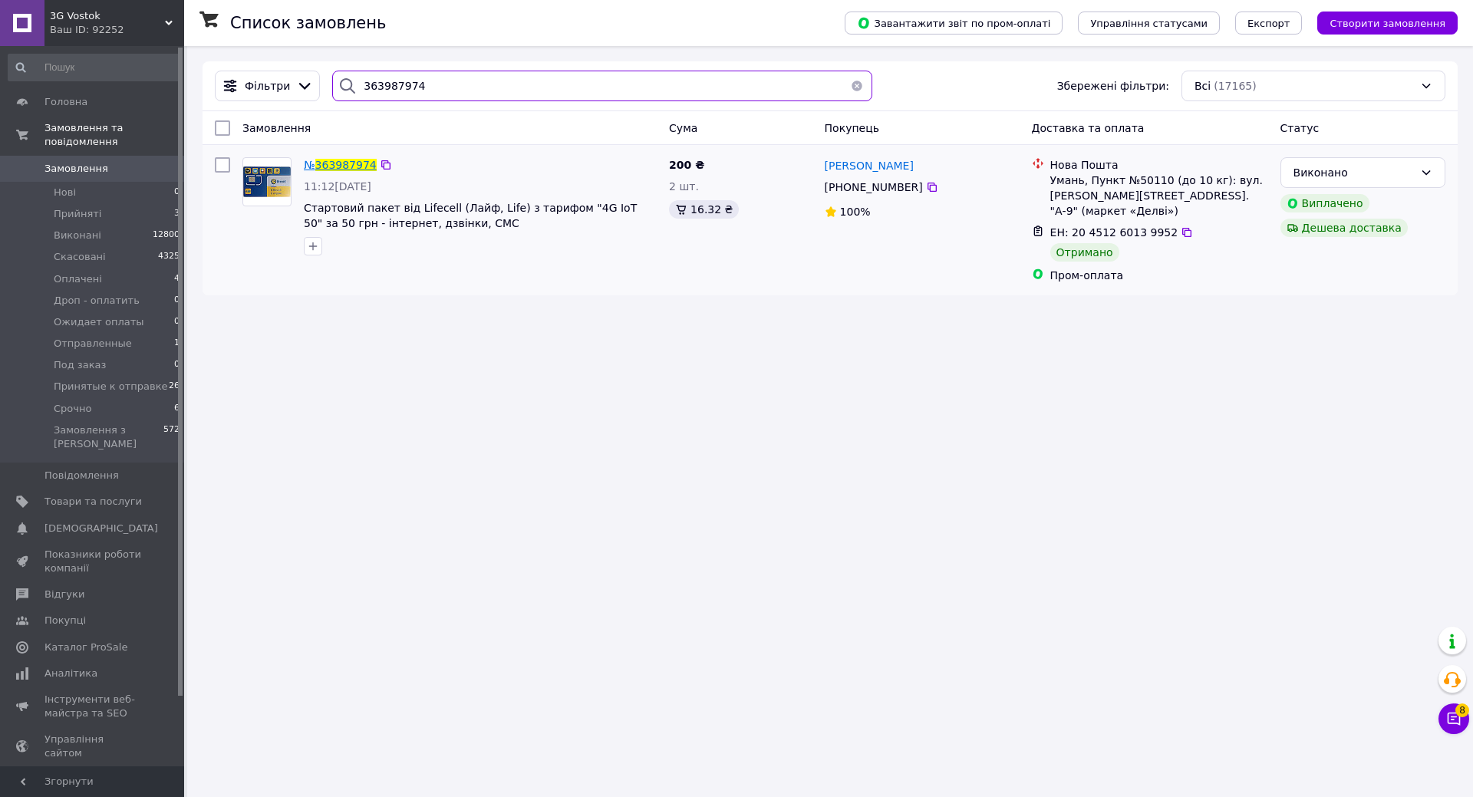
type input "363987974"
click at [347, 163] on span "363987974" at bounding box center [345, 165] width 61 height 12
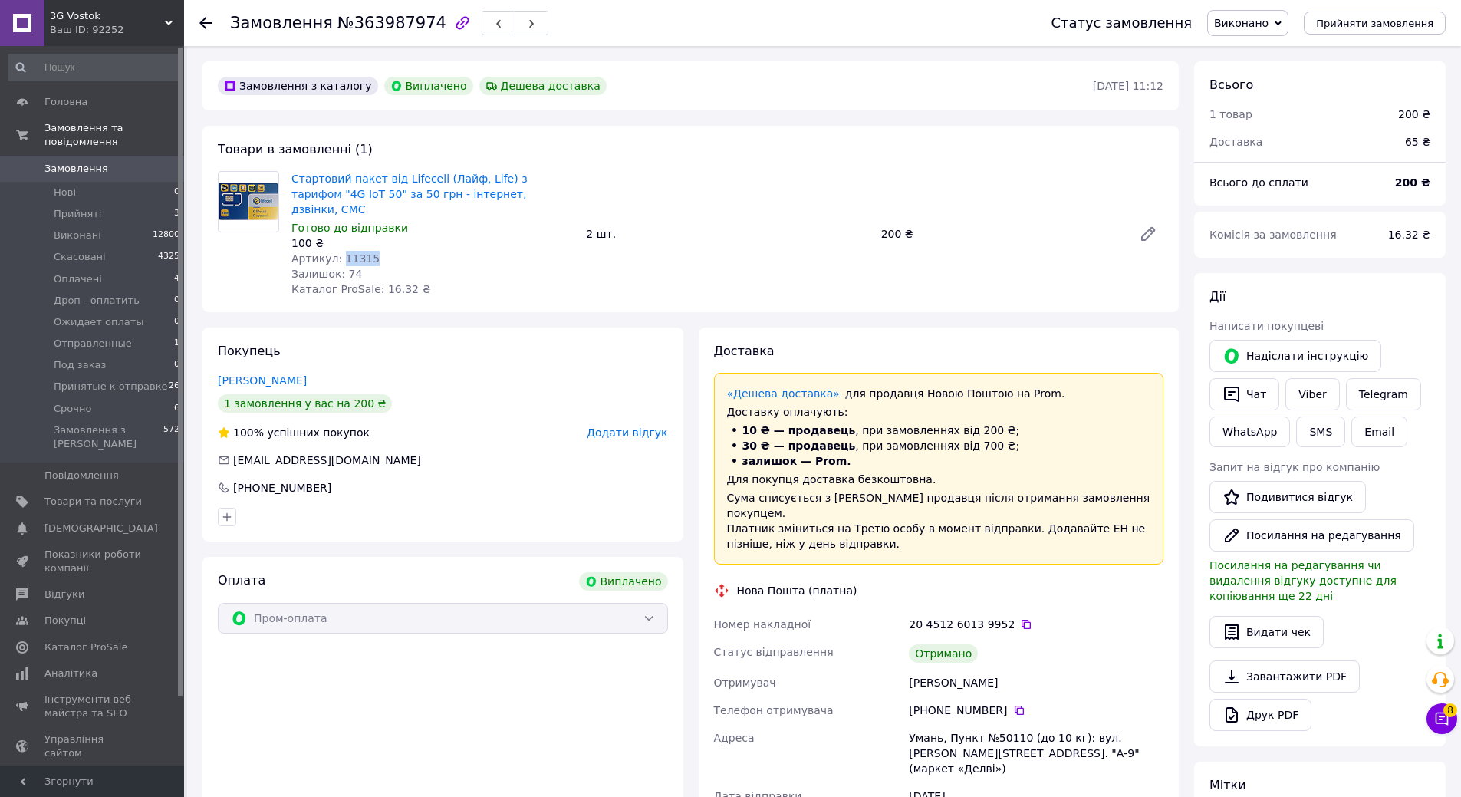
drag, startPoint x: 336, startPoint y: 242, endPoint x: 370, endPoint y: 242, distance: 34.5
click at [370, 251] on div "Артикул: 11315" at bounding box center [432, 258] width 282 height 15
copy span "11315"
drag, startPoint x: 1024, startPoint y: 236, endPoint x: 859, endPoint y: 193, distance: 170.4
click at [1024, 236] on div "200 ₴" at bounding box center [1001, 233] width 252 height 21
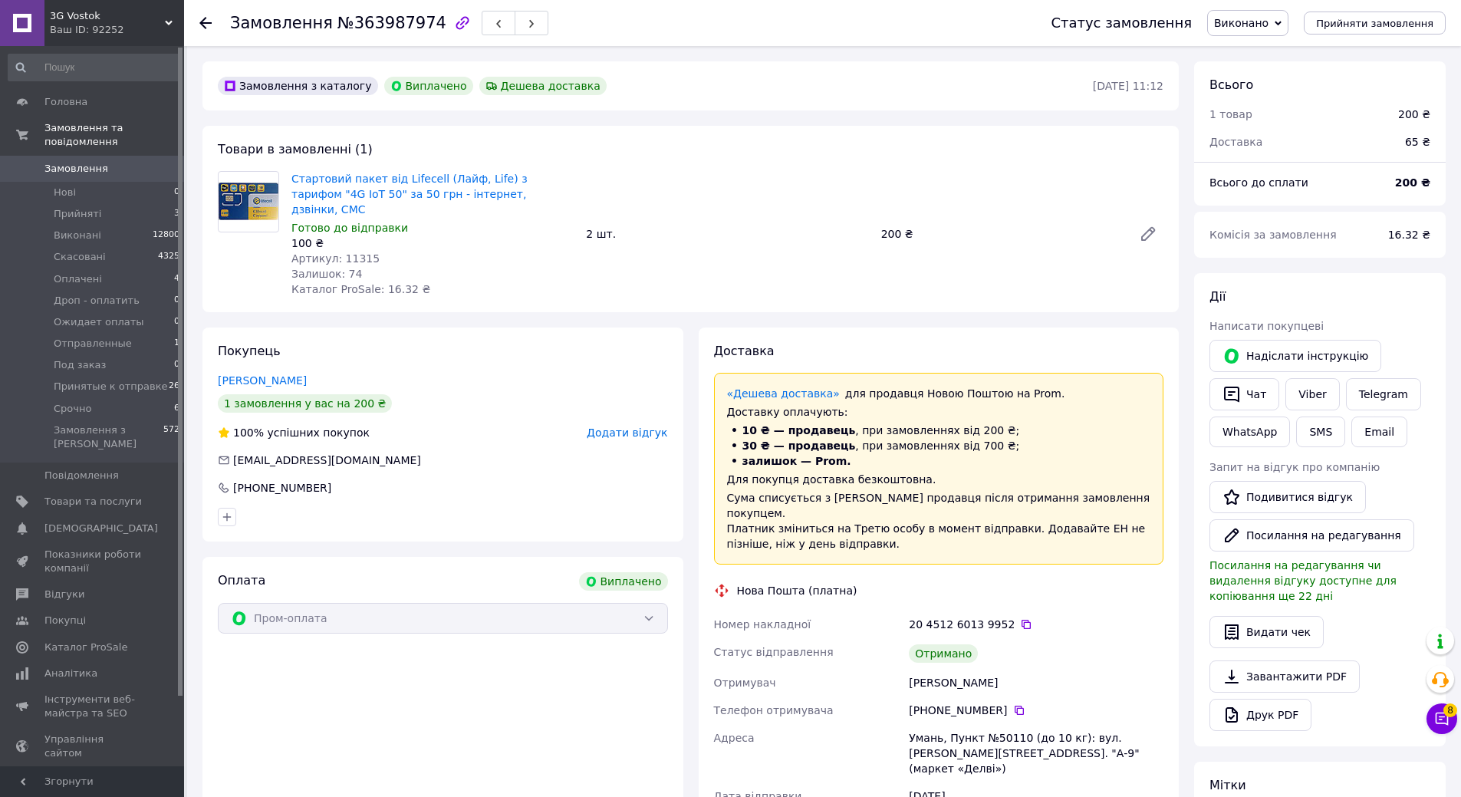
click at [210, 15] on div at bounding box center [205, 22] width 12 height 15
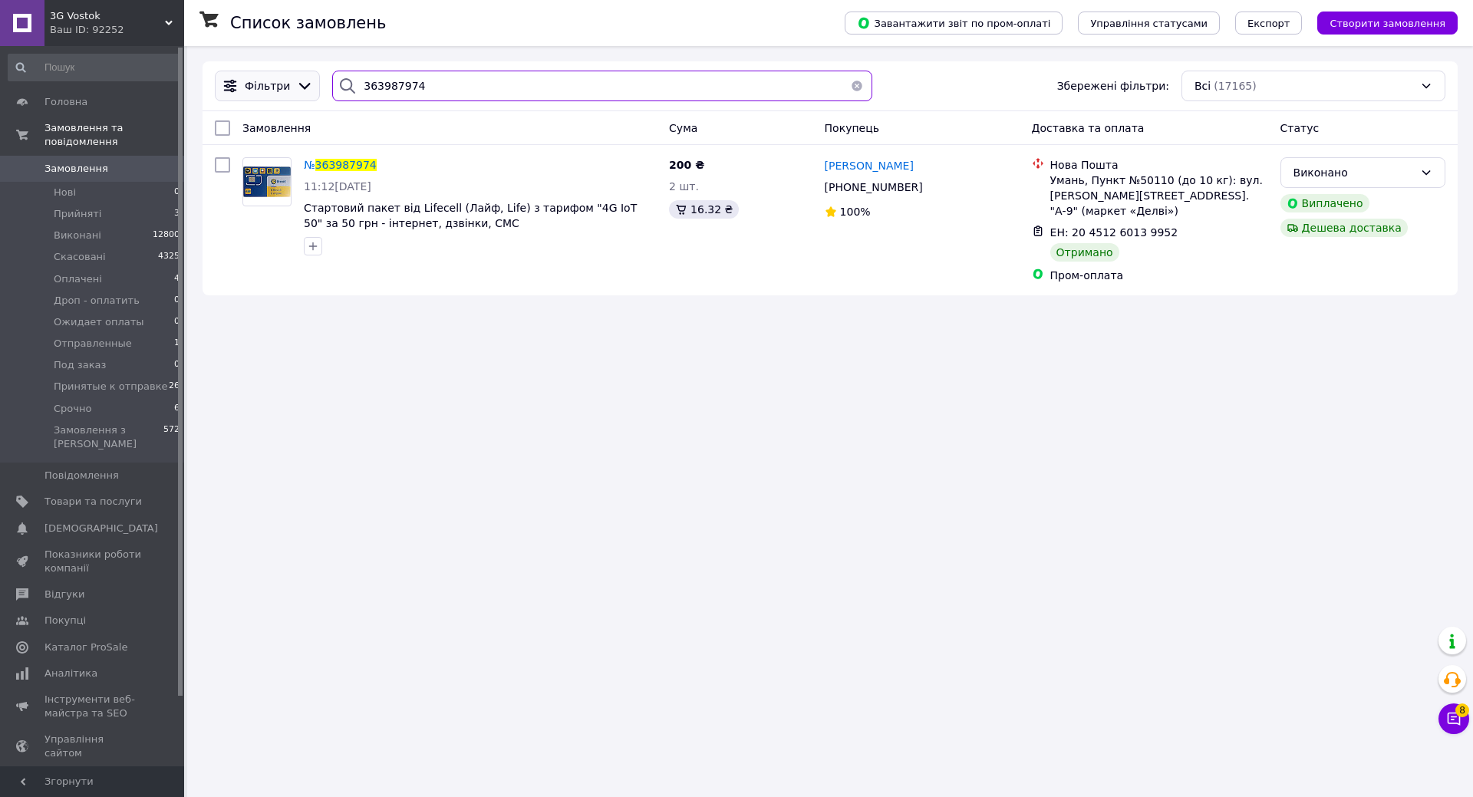
drag, startPoint x: 436, startPoint y: 89, endPoint x: 332, endPoint y: 123, distance: 109.9
click at [239, 81] on div "Фільтри 363987974 Збережені фільтри: Всі (17165)" at bounding box center [830, 86] width 1243 height 31
paste input "4059781"
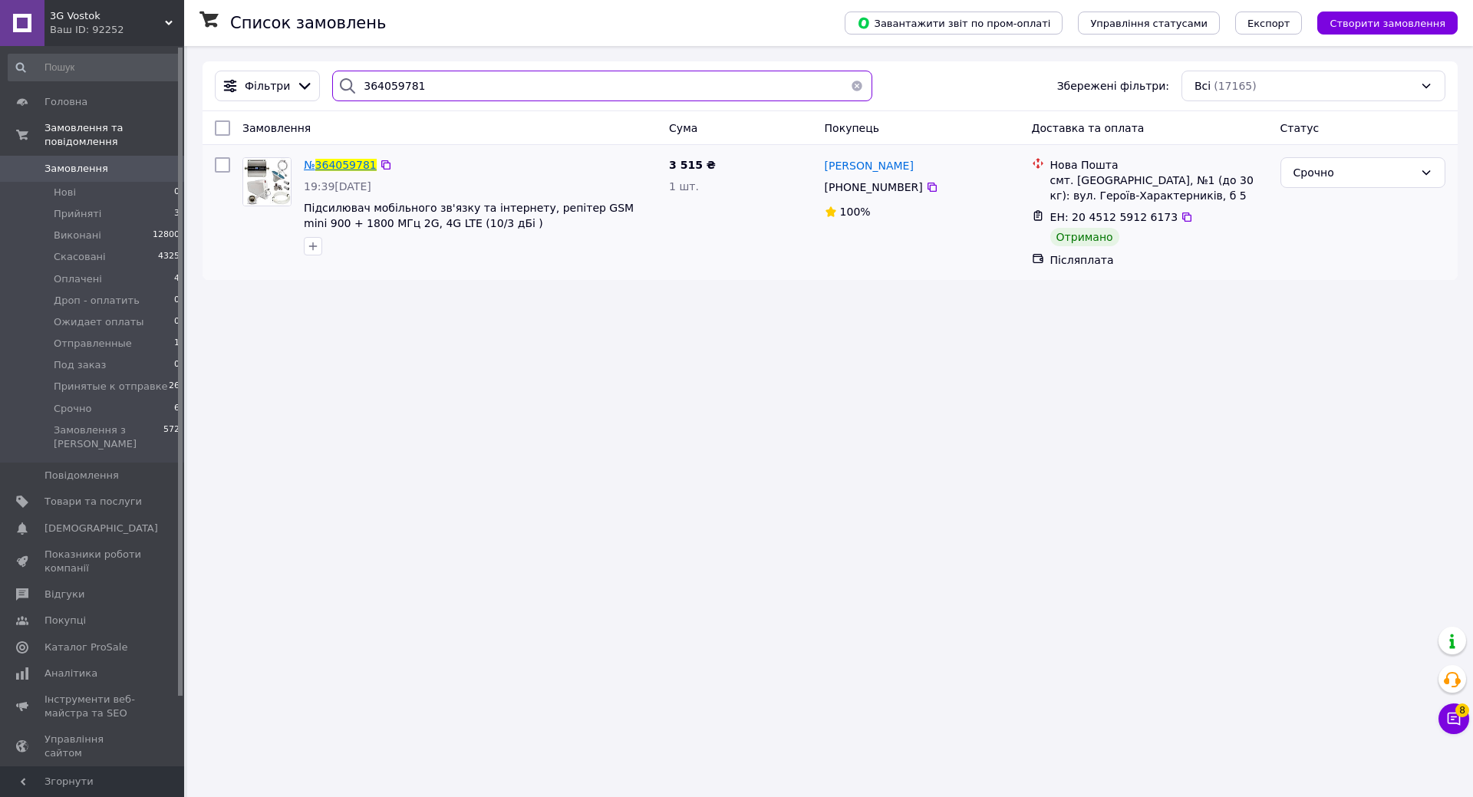
type input "364059781"
click at [362, 166] on span "364059781" at bounding box center [345, 165] width 61 height 12
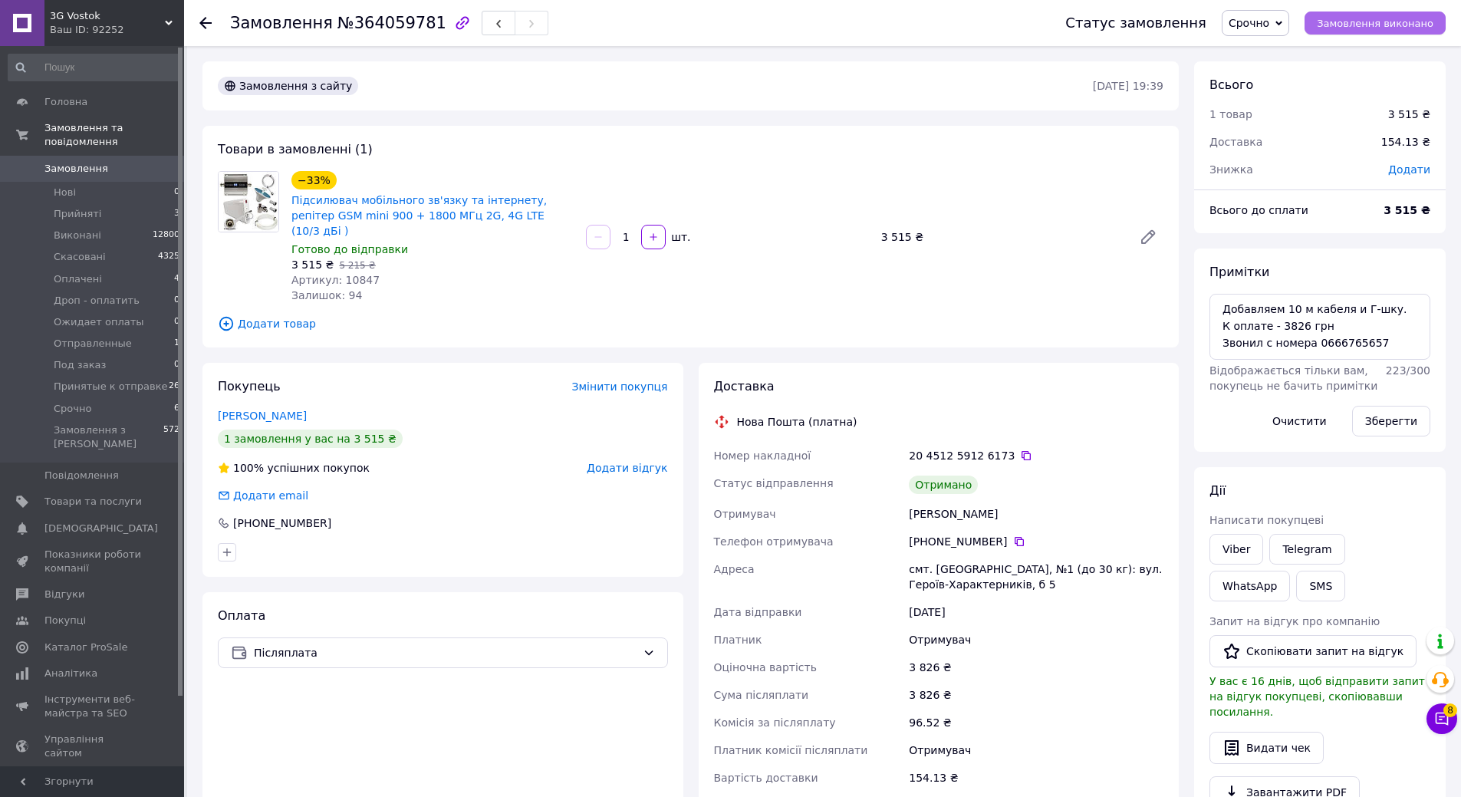
click at [1378, 25] on span "Замовлення виконано" at bounding box center [1375, 24] width 117 height 12
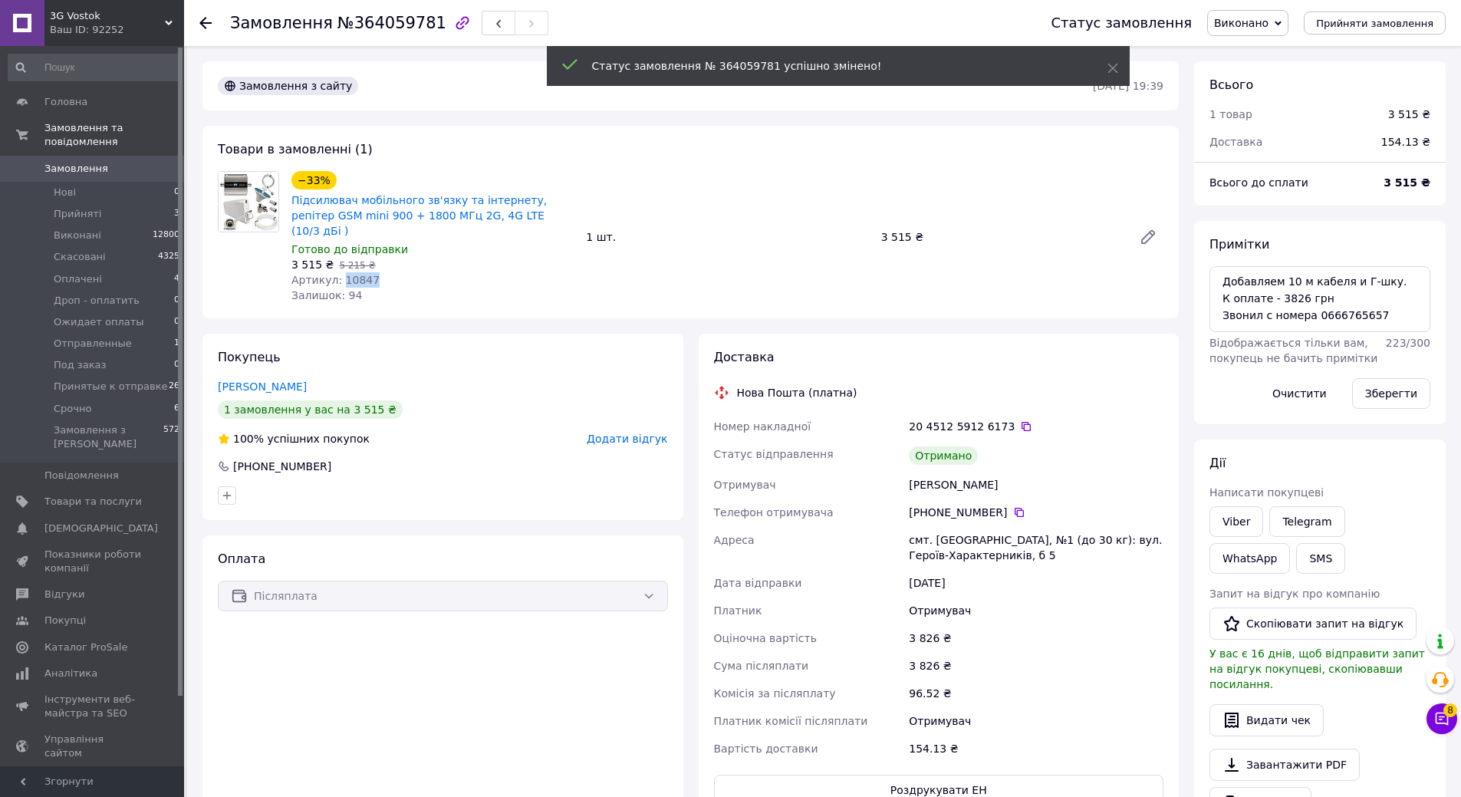
drag, startPoint x: 338, startPoint y: 262, endPoint x: 370, endPoint y: 267, distance: 32.5
click at [370, 272] on div "Артикул: 10847" at bounding box center [432, 279] width 282 height 15
copy span "10847"
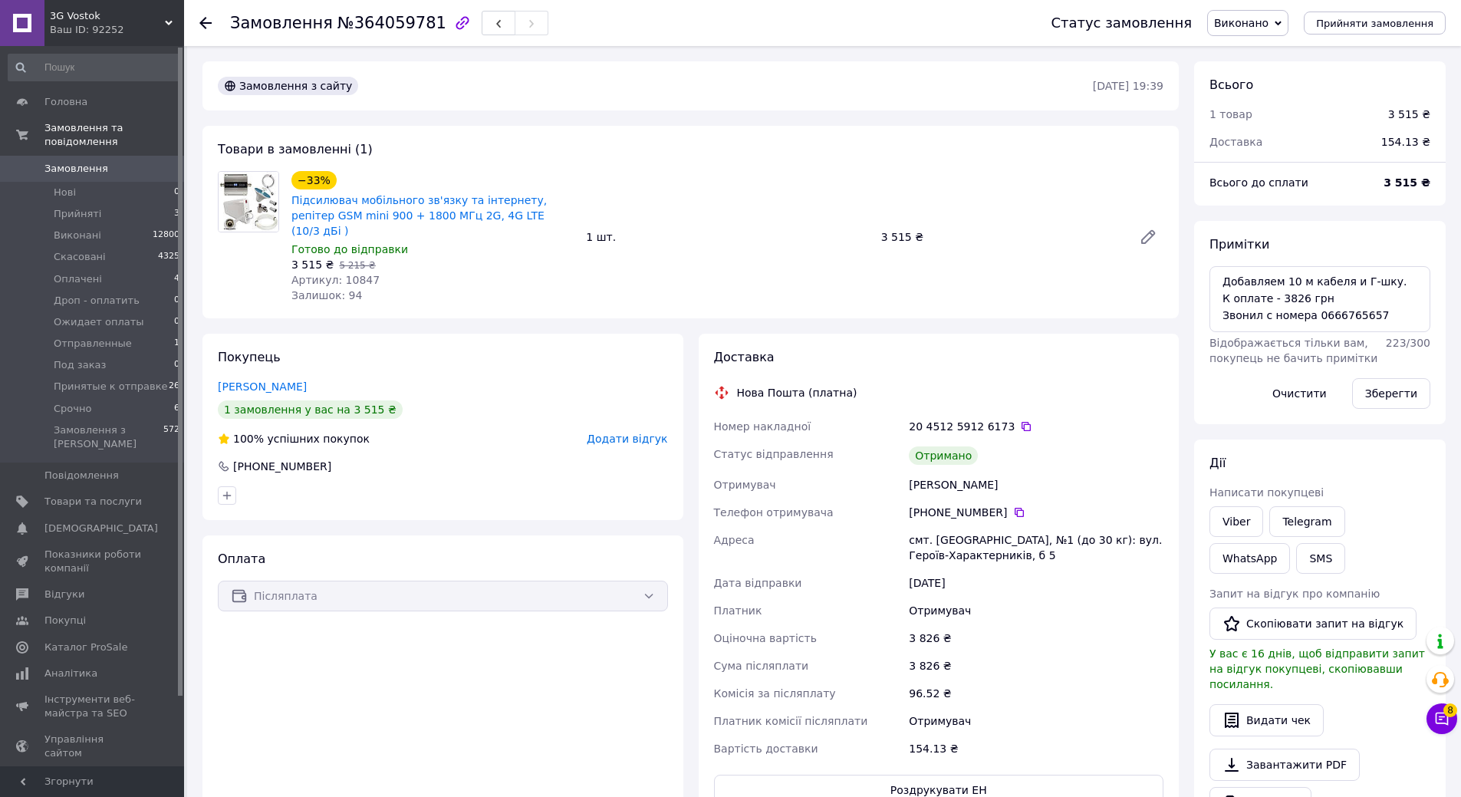
click at [202, 25] on use at bounding box center [205, 23] width 12 height 12
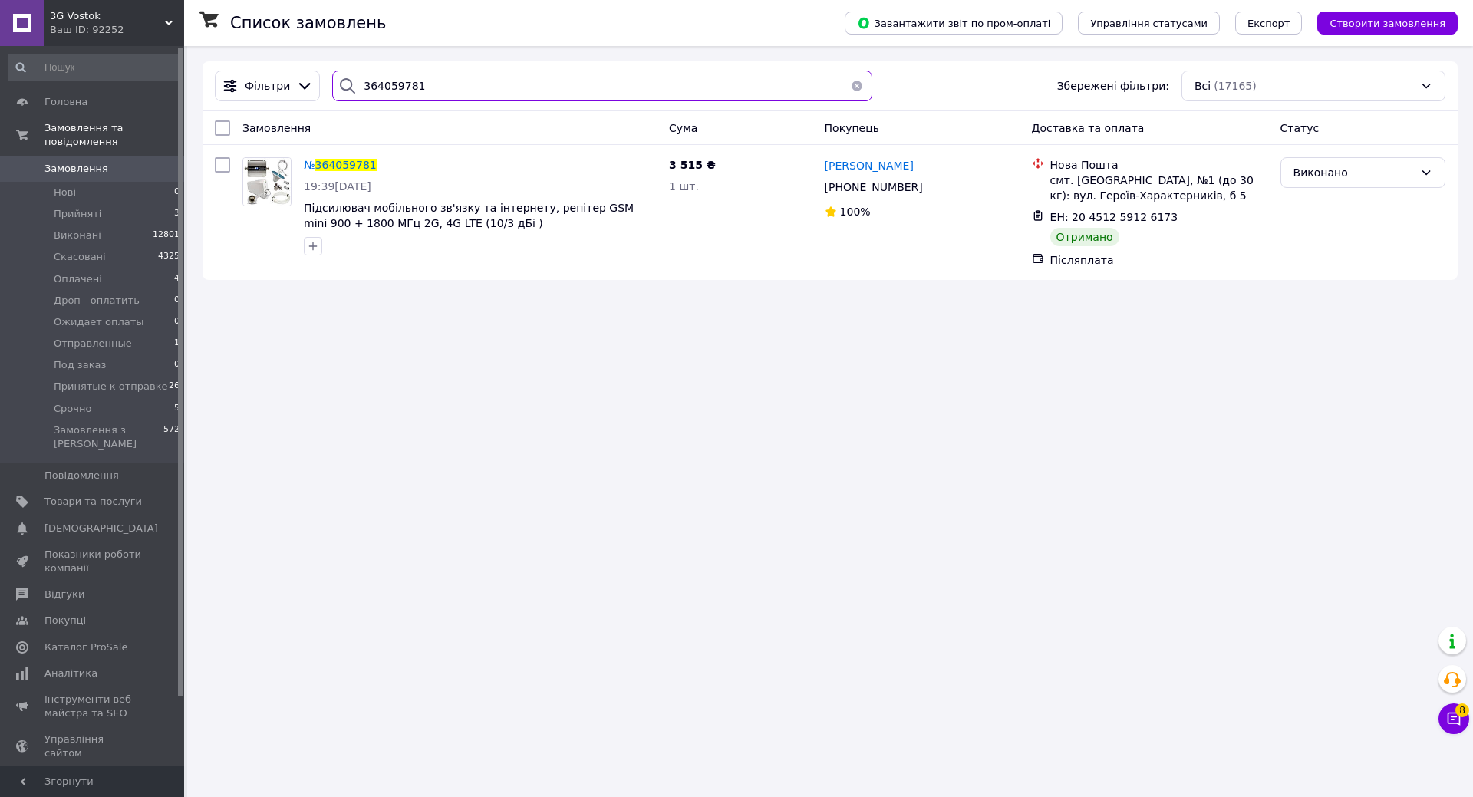
drag, startPoint x: 449, startPoint y: 84, endPoint x: 298, endPoint y: 108, distance: 153.1
click at [262, 87] on div "Фільтри 364059781 Збережені фільтри: Всі (17165)" at bounding box center [830, 86] width 1243 height 31
paste input "3800929"
type input "363800929"
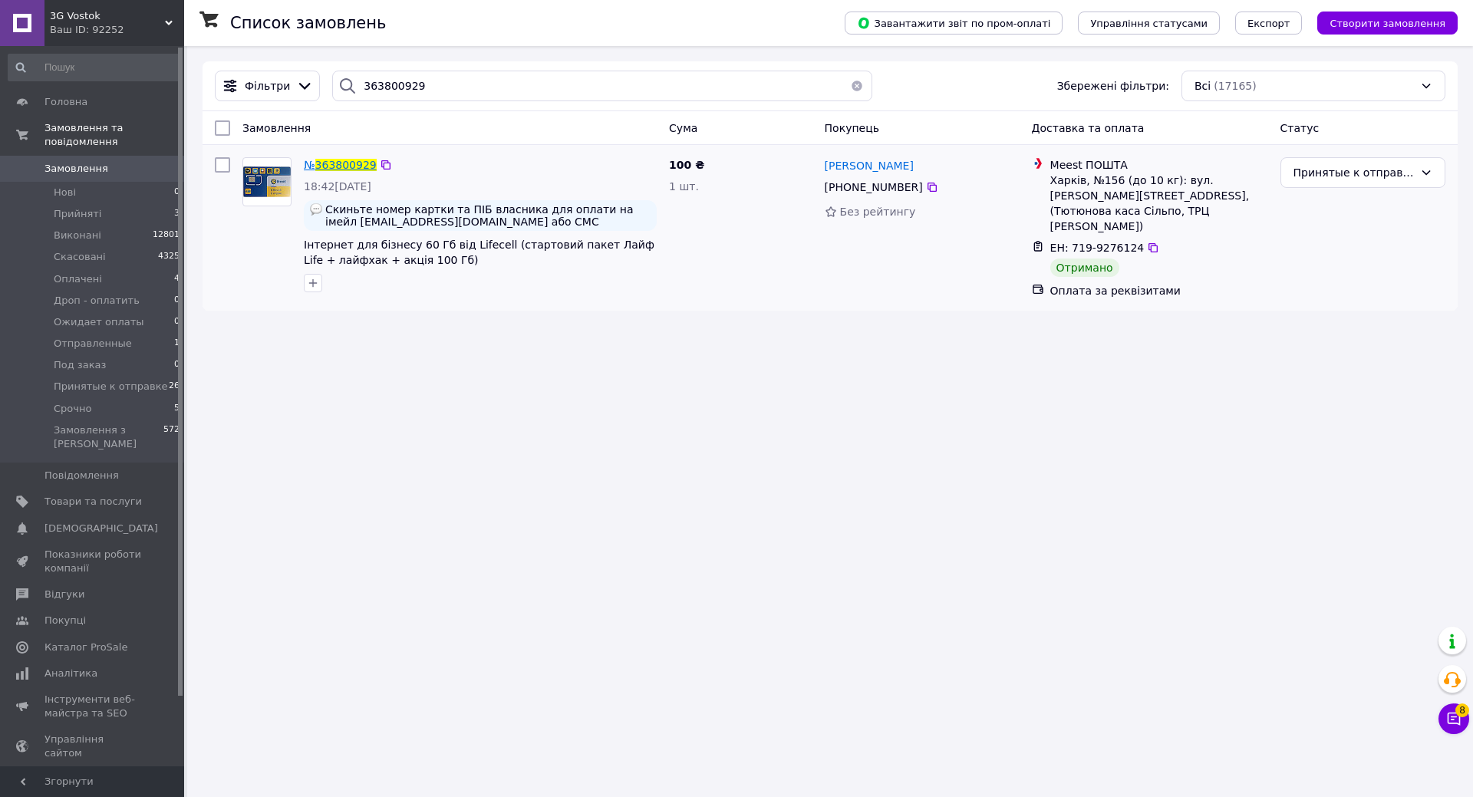
click at [353, 167] on span "363800929" at bounding box center [345, 165] width 61 height 12
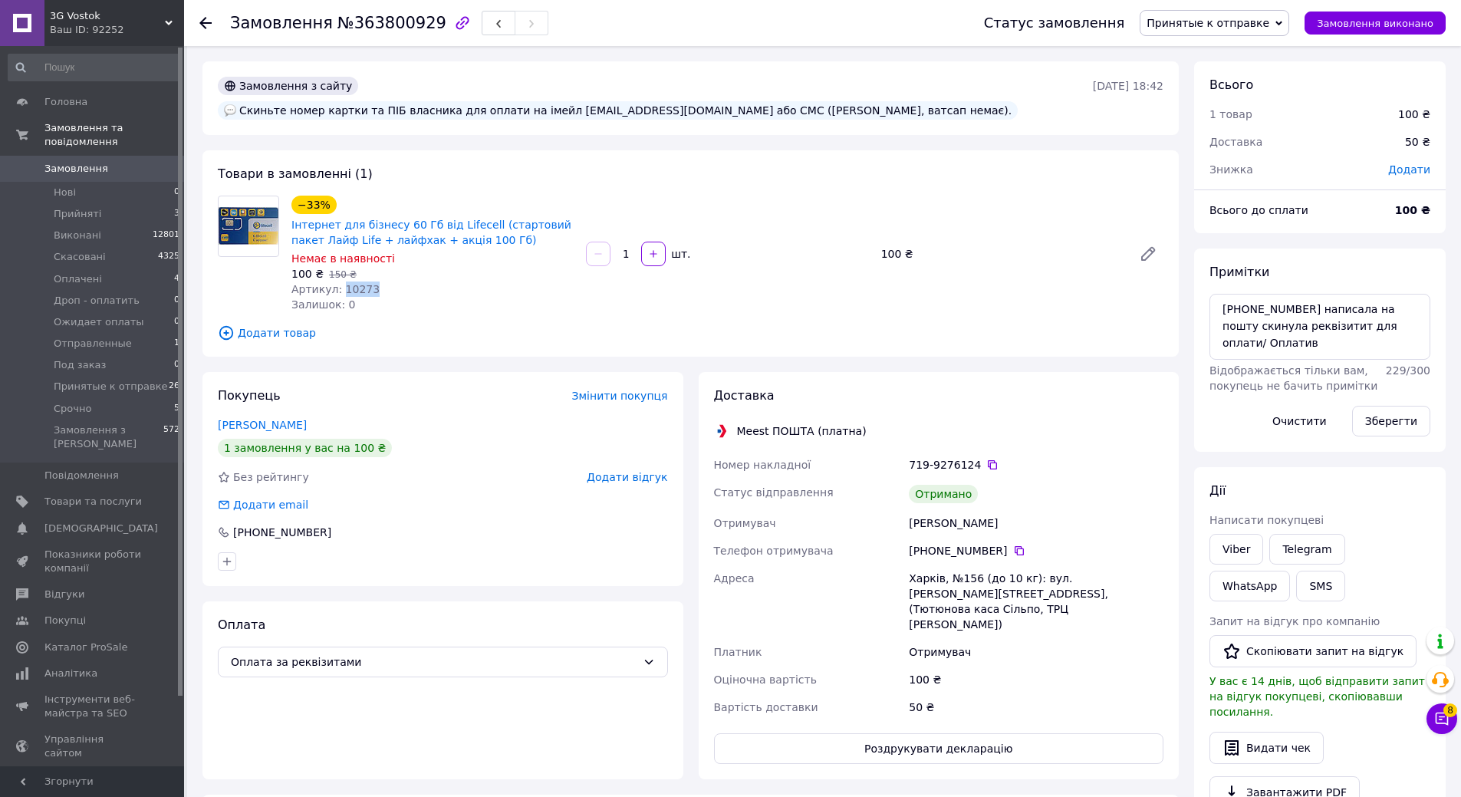
drag, startPoint x: 338, startPoint y: 263, endPoint x: 366, endPoint y: 262, distance: 27.6
click at [366, 282] on div "Артикул: 10273" at bounding box center [432, 289] width 282 height 15
copy span "10273"
